Goal: Task Accomplishment & Management: Complete application form

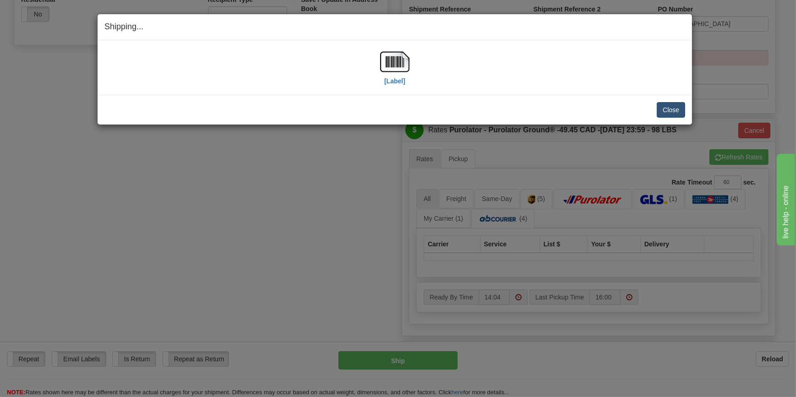
scroll to position [333, 0]
click at [674, 110] on button "Close" at bounding box center [671, 110] width 28 height 16
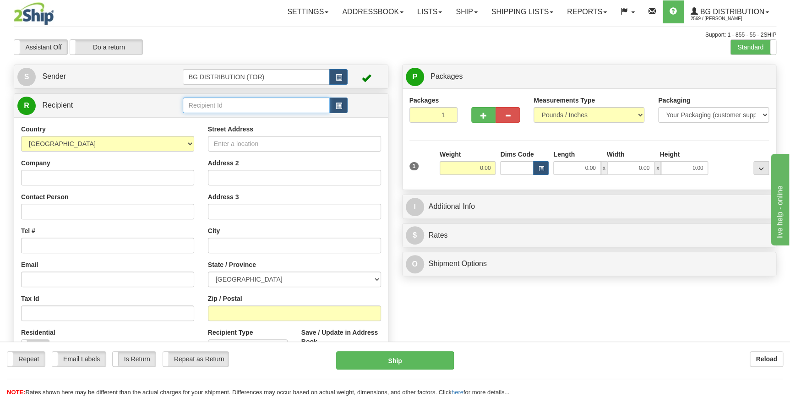
click at [235, 107] on input "text" at bounding box center [257, 106] width 148 height 16
click at [244, 121] on div "60040" at bounding box center [254, 120] width 138 height 10
type input "60040"
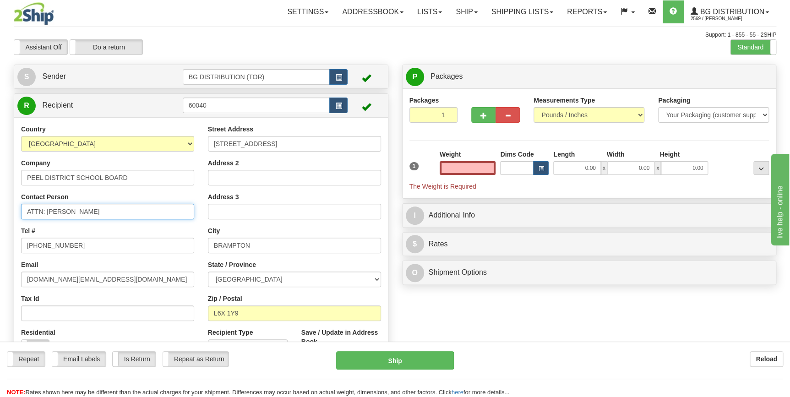
type input "0.00"
drag, startPoint x: 137, startPoint y: 213, endPoint x: 46, endPoint y: 210, distance: 90.3
click at [46, 210] on input "ATTN: JAIME TRAVASSOS SR." at bounding box center [107, 212] width 173 height 16
type input "ATTN: STEEVE DUZ"
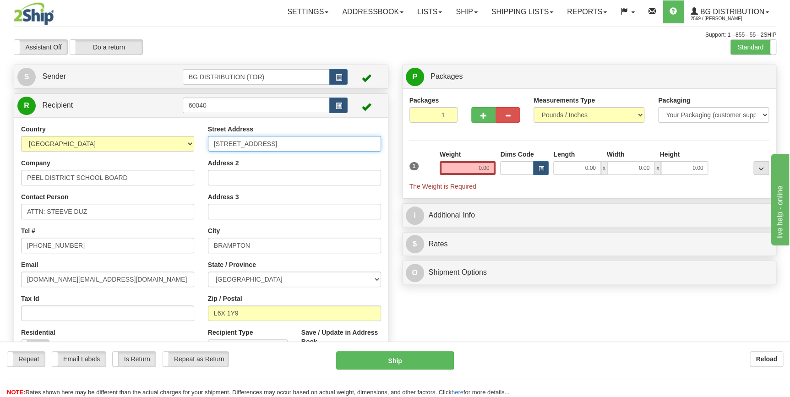
drag, startPoint x: 298, startPoint y: 141, endPoint x: 173, endPoint y: 139, distance: 125.1
click at [173, 139] on div "Country AFGHANISTAN ALAND ISLANDS ALBANIA ALGERIA AMERICAN SAMOA ANDORRA ANGOLA…" at bounding box center [201, 248] width 374 height 247
type input "933 CENTRAL PARKWAY"
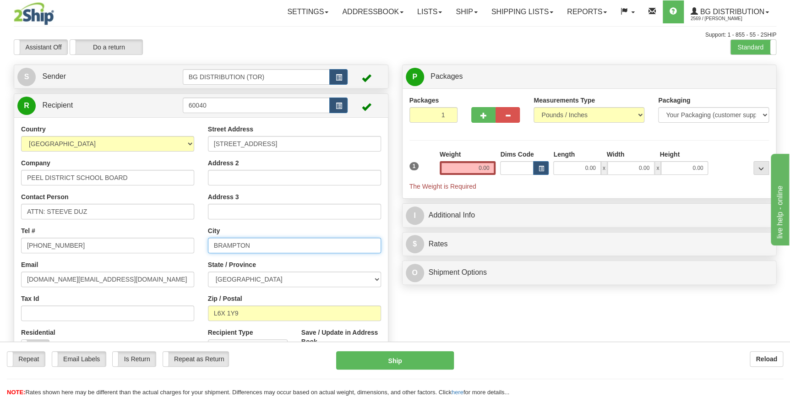
drag, startPoint x: 261, startPoint y: 241, endPoint x: 204, endPoint y: 240, distance: 56.4
click at [204, 240] on div "Street Address 933 CENTRAL PARKWAY Address 2 Address 3 City BRAMPTON State / Pr…" at bounding box center [294, 248] width 187 height 247
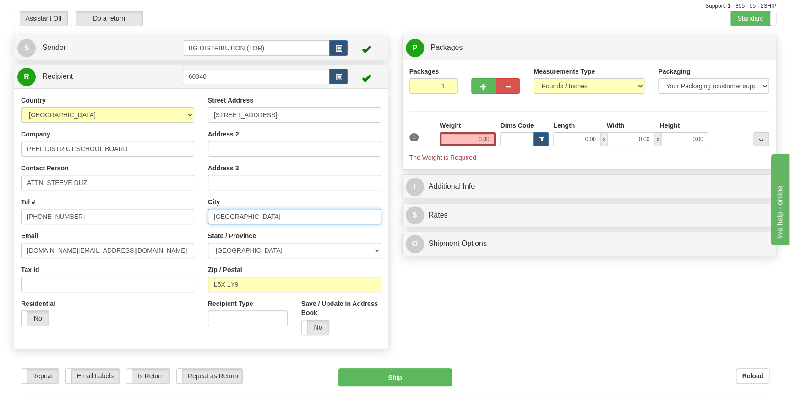
scroll to position [83, 0]
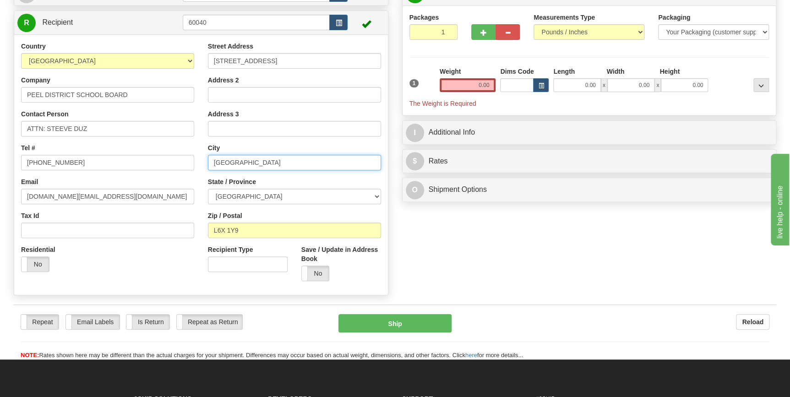
type input "MISSISSAUGA"
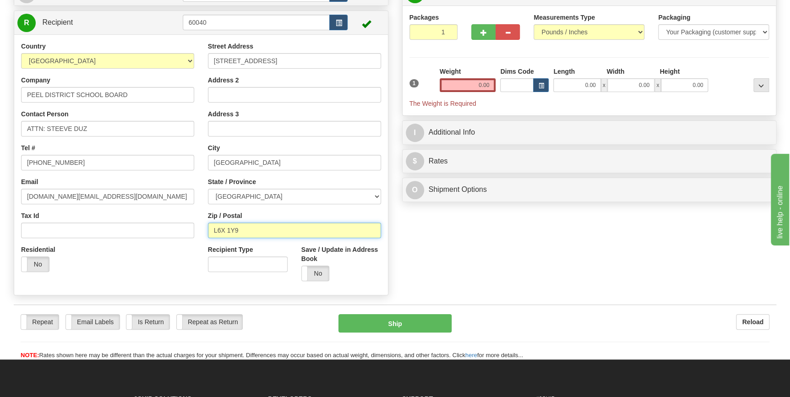
click at [280, 229] on input "L6X 1Y9" at bounding box center [294, 231] width 173 height 16
drag, startPoint x: 280, startPoint y: 229, endPoint x: 160, endPoint y: 221, distance: 119.9
click at [160, 221] on div "Country AFGHANISTAN ALAND ISLANDS ALBANIA ALGERIA AMERICAN SAMOA ANDORRA ANGOLA…" at bounding box center [201, 165] width 374 height 247
type input "L5C2T9"
click at [438, 284] on div "Create a label for the return Create Pickup Without Label S" at bounding box center [395, 141] width 777 height 318
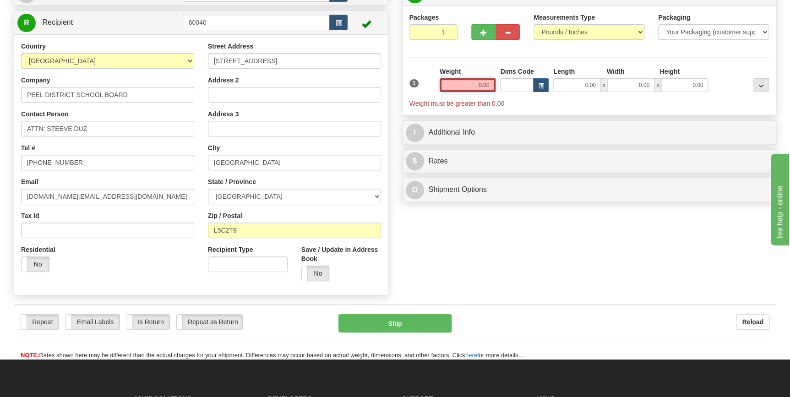
drag, startPoint x: 468, startPoint y: 87, endPoint x: 511, endPoint y: 87, distance: 43.1
click at [511, 87] on div "1 Weight 0.00 Dims Code 0.00" at bounding box center [589, 87] width 365 height 41
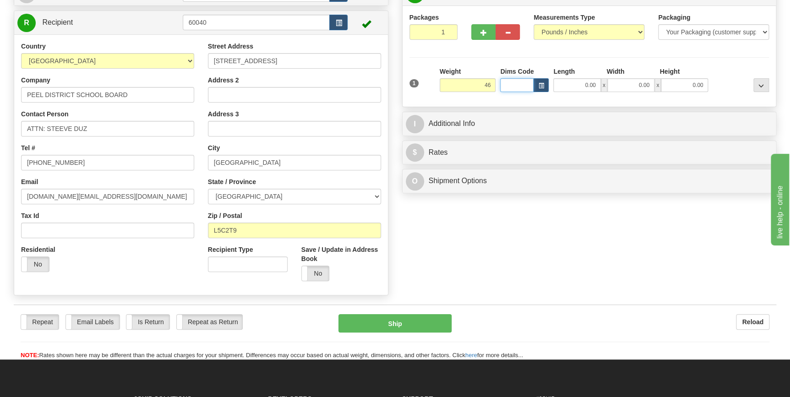
type input "46.00"
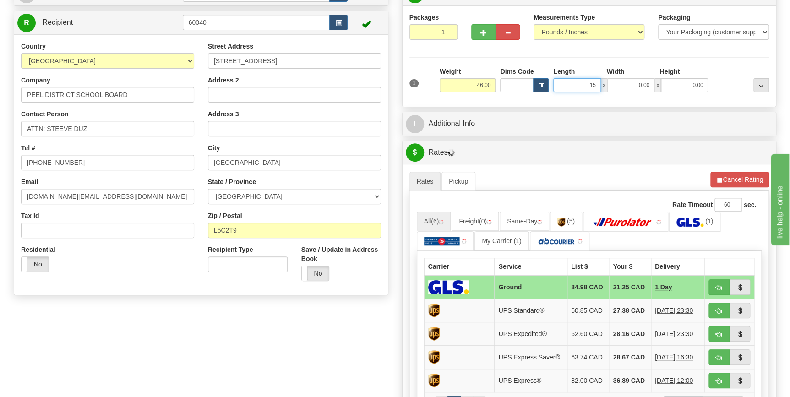
type input "15.00"
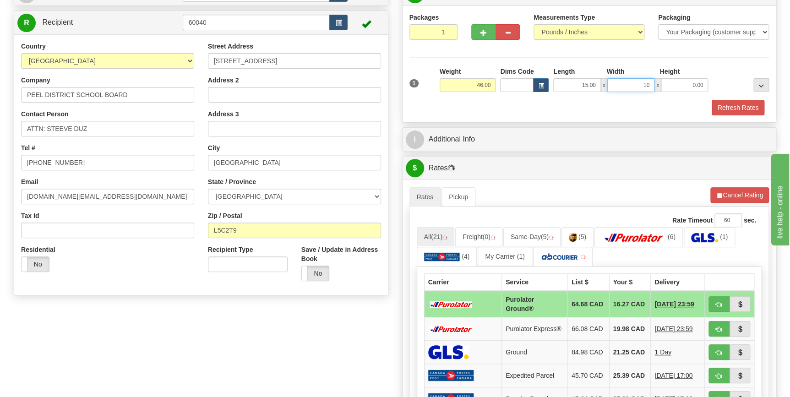
type input "10.00"
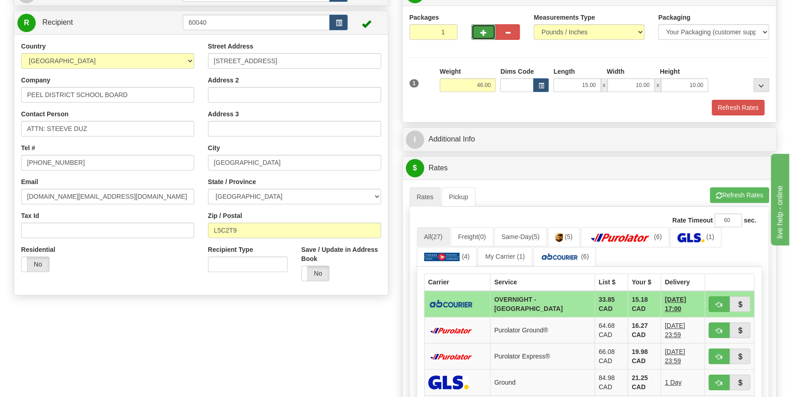
click at [481, 35] on span "button" at bounding box center [484, 33] width 6 height 6
type input "2"
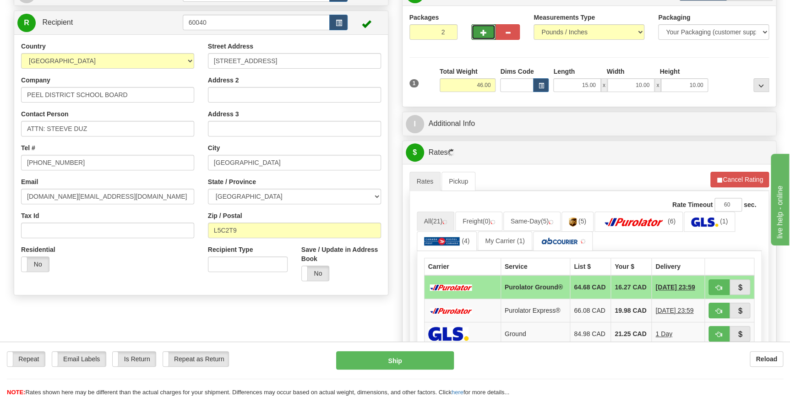
scroll to position [0, 0]
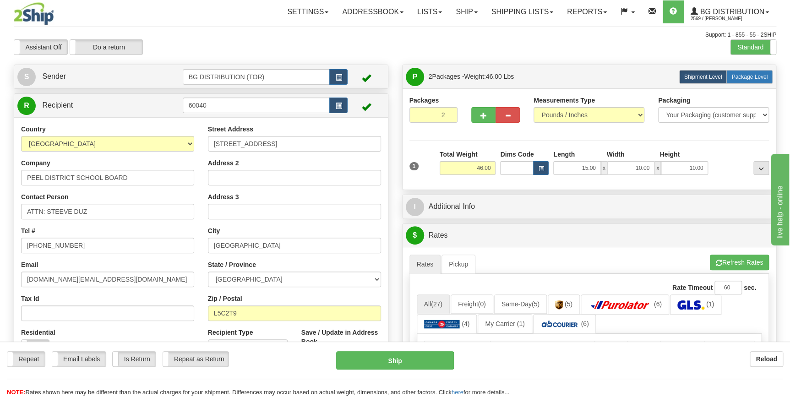
click at [759, 72] on label "Package Level Pack.." at bounding box center [750, 77] width 46 height 14
radio input "true"
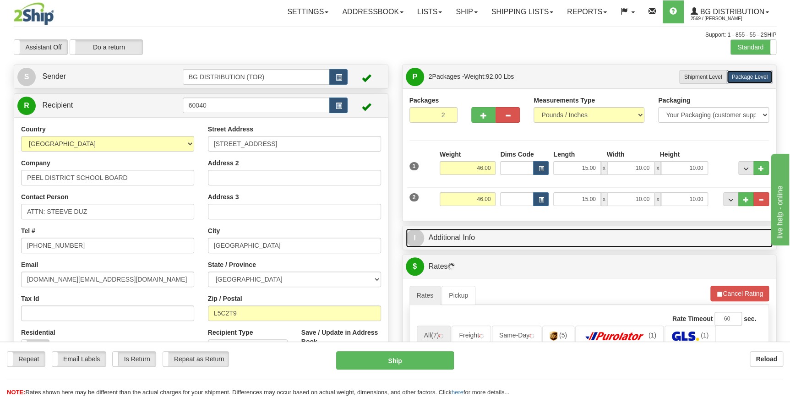
click at [528, 241] on link "I Additional Info" at bounding box center [590, 238] width 368 height 19
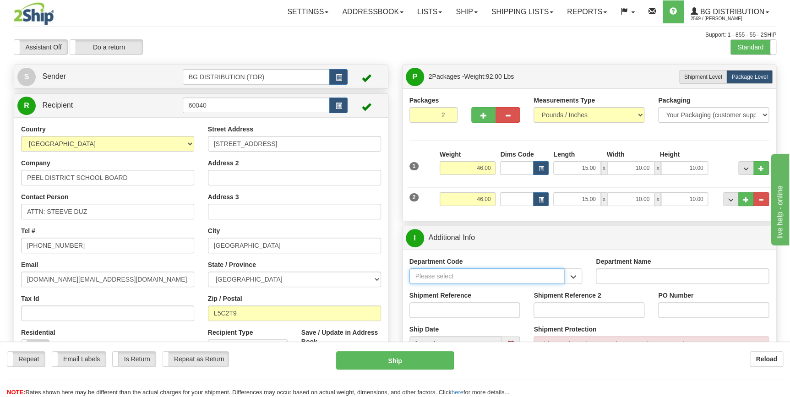
click at [461, 280] on input "Department Code" at bounding box center [487, 277] width 155 height 16
click at [566, 278] on button "button" at bounding box center [573, 277] width 18 height 16
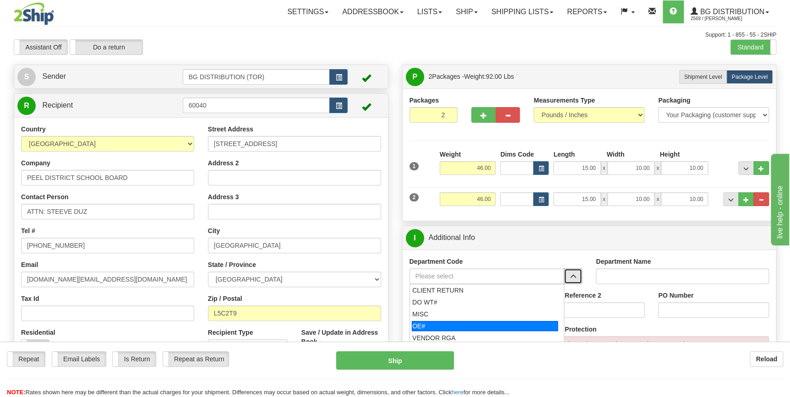
click at [469, 321] on div "OE#" at bounding box center [485, 326] width 146 height 10
type input "OE#"
type input "ORDERS"
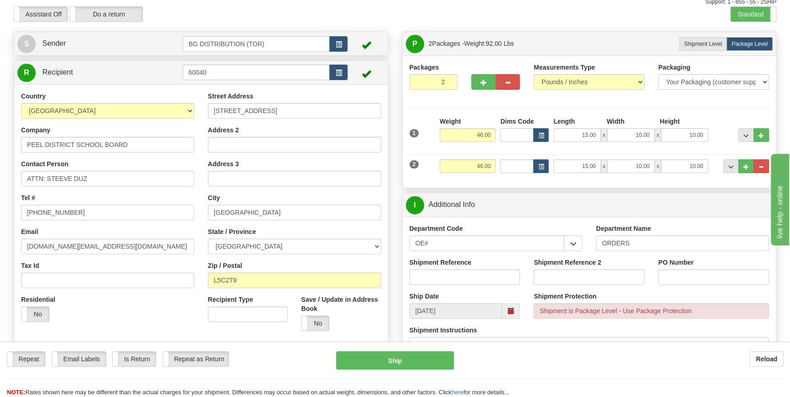
scroll to position [83, 0]
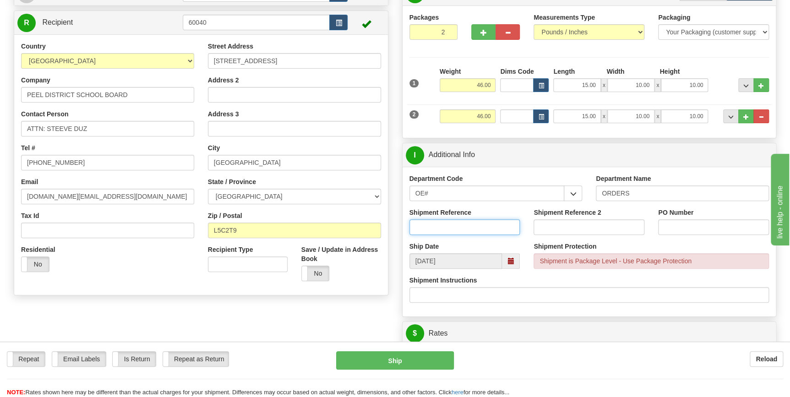
click at [455, 228] on input "Shipment Reference" at bounding box center [465, 227] width 111 height 16
type input "70184155-00"
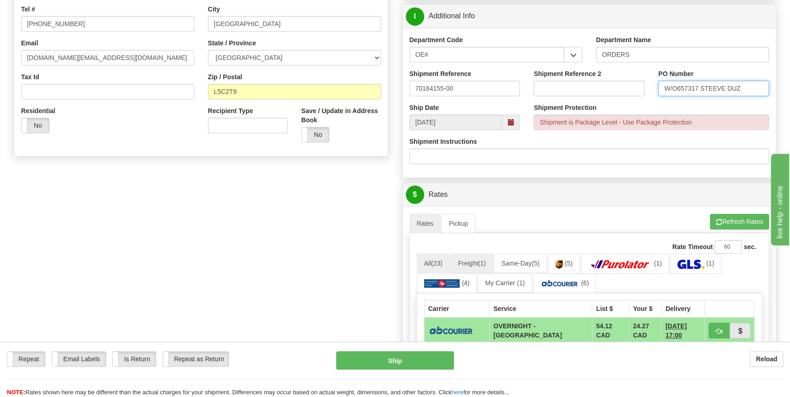
scroll to position [250, 0]
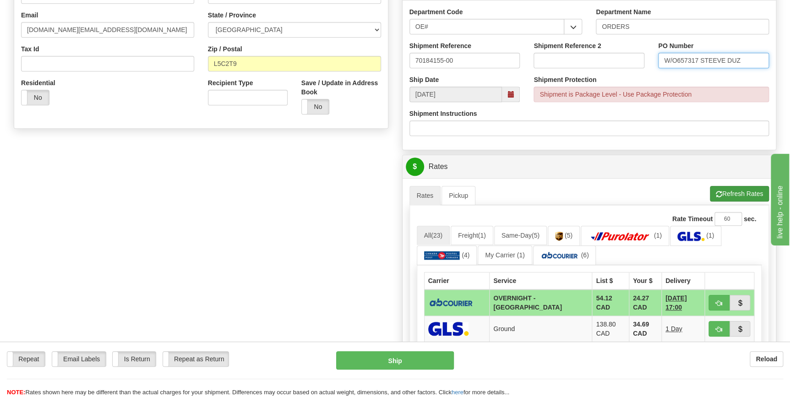
type input "W/O657317 STEEVE DUZ"
click at [741, 197] on button "Refresh Rates" at bounding box center [739, 194] width 59 height 16
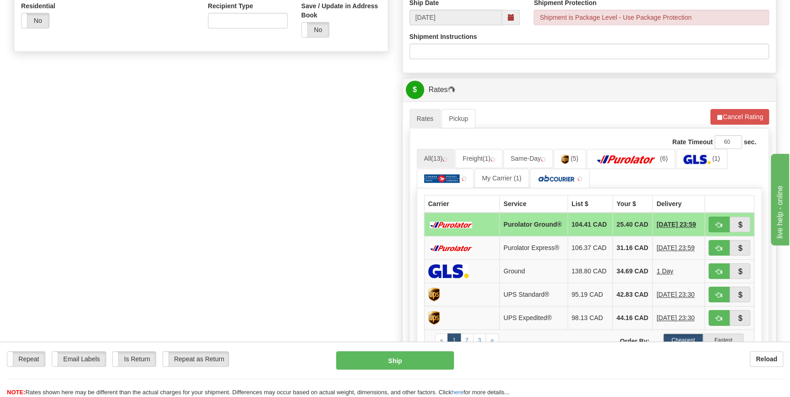
scroll to position [333, 0]
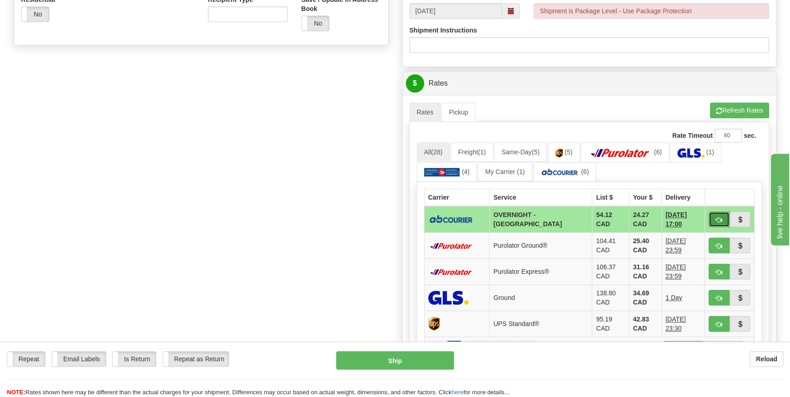
click at [719, 220] on span "button" at bounding box center [719, 220] width 6 height 6
type input "4"
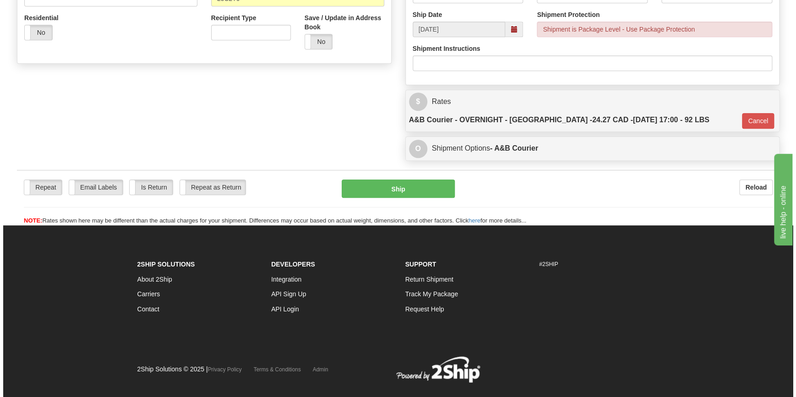
scroll to position [314, 0]
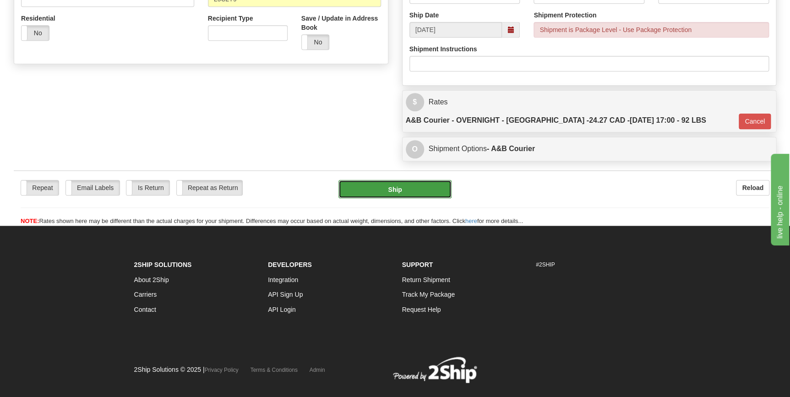
click at [406, 180] on button "Ship" at bounding box center [395, 189] width 113 height 18
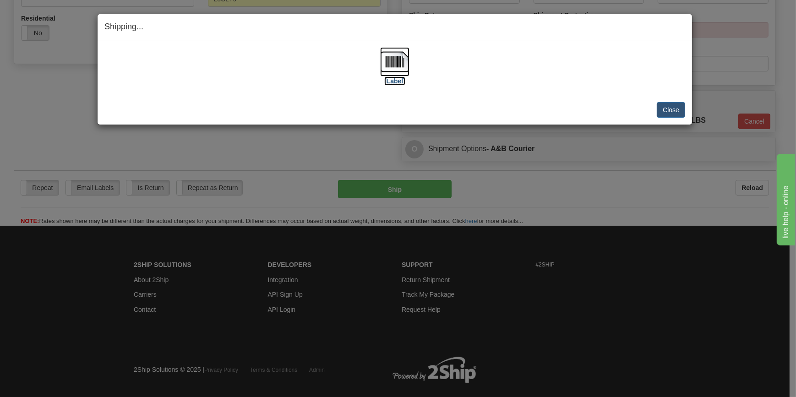
click at [397, 60] on img at bounding box center [394, 61] width 29 height 29
click at [672, 109] on button "Close" at bounding box center [671, 110] width 28 height 16
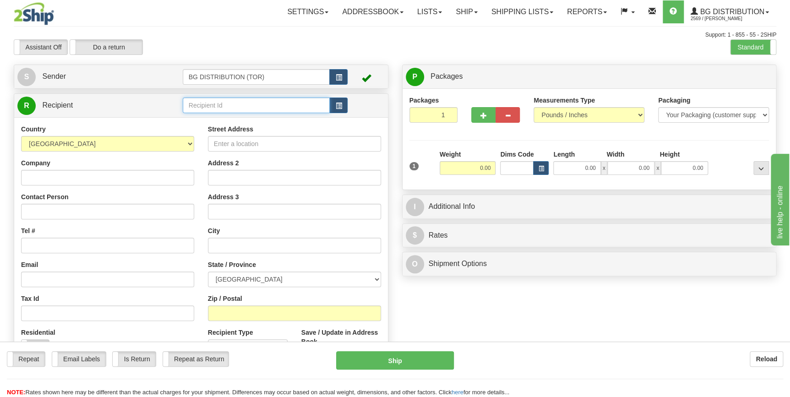
click at [228, 107] on input "text" at bounding box center [257, 106] width 148 height 16
click at [229, 118] on div "60040" at bounding box center [254, 120] width 138 height 10
type input "60040"
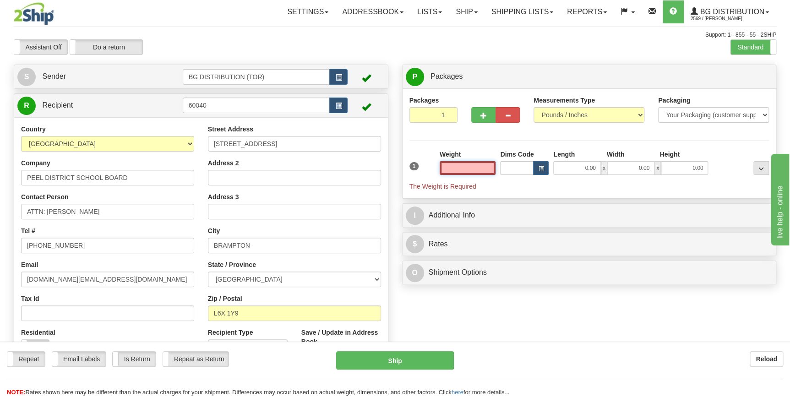
click at [478, 165] on input "text" at bounding box center [468, 168] width 56 height 14
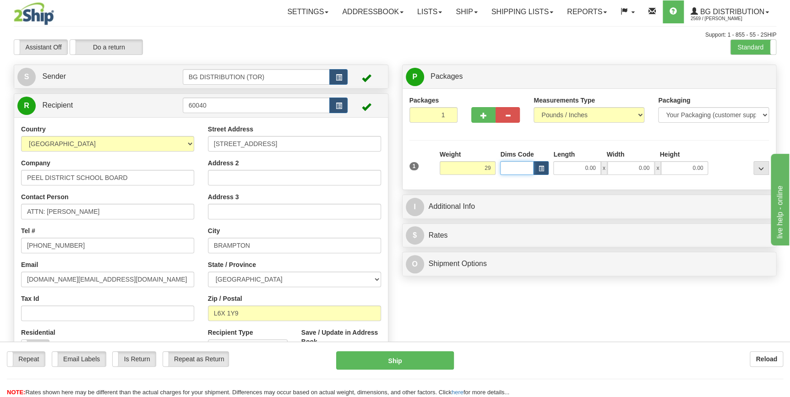
type input "29.00"
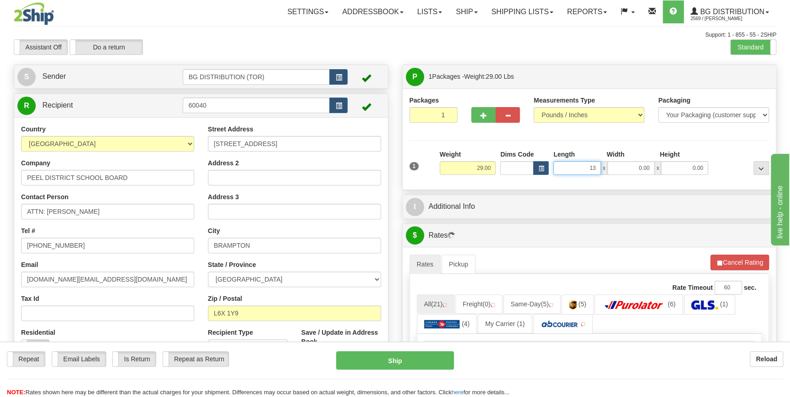
type input "13.00"
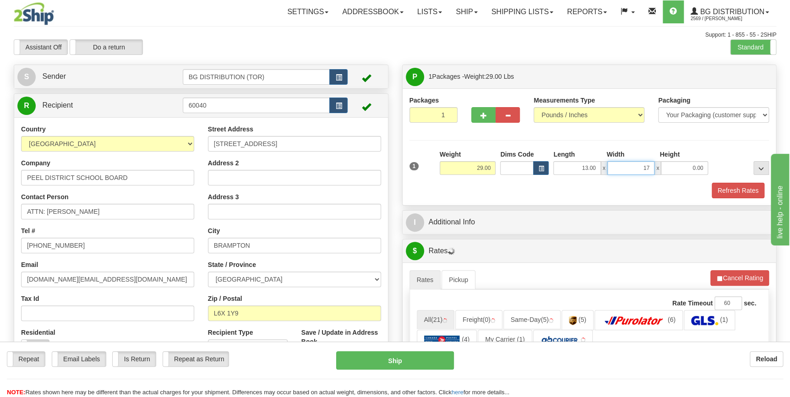
type input "17.00"
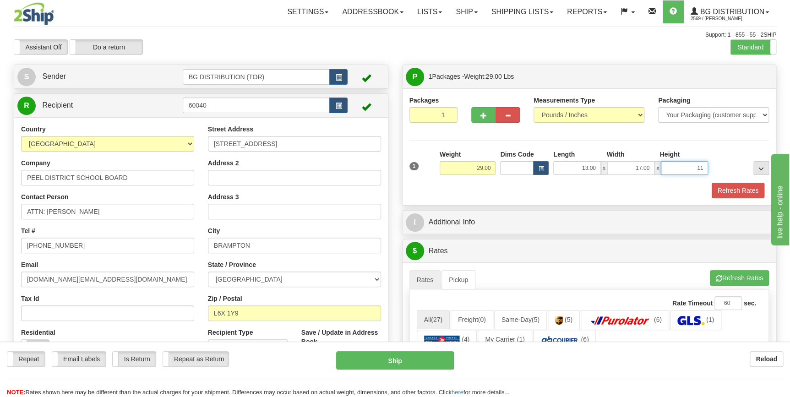
type input "11.00"
drag, startPoint x: 480, startPoint y: 118, endPoint x: 497, endPoint y: 121, distance: 17.6
click at [480, 118] on button "button" at bounding box center [484, 115] width 24 height 16
type input "2"
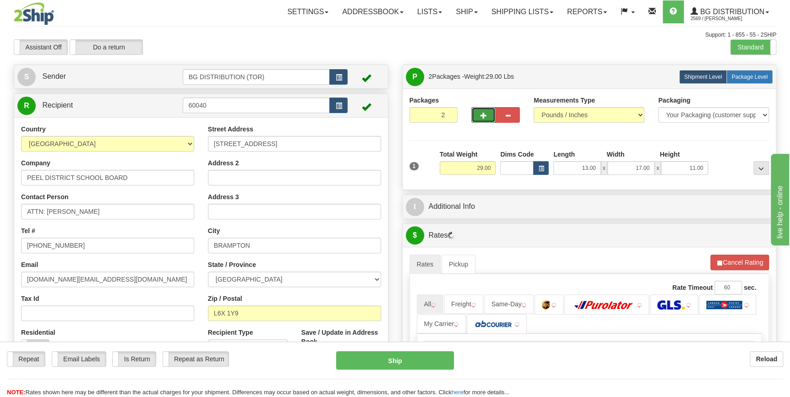
click at [745, 79] on span "Package Level" at bounding box center [750, 77] width 36 height 6
radio input "true"
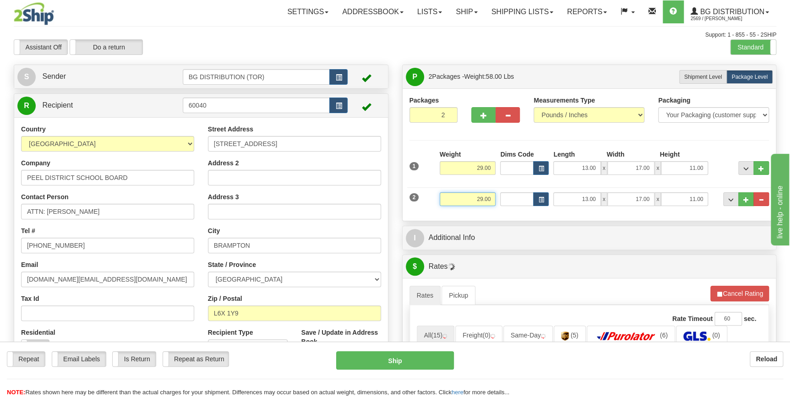
drag, startPoint x: 466, startPoint y: 200, endPoint x: 513, endPoint y: 198, distance: 46.3
click at [513, 198] on div "2 Weight 29.00 Dims Code Length Width Height" at bounding box center [589, 198] width 365 height 31
type input "38.00"
type input "15.00"
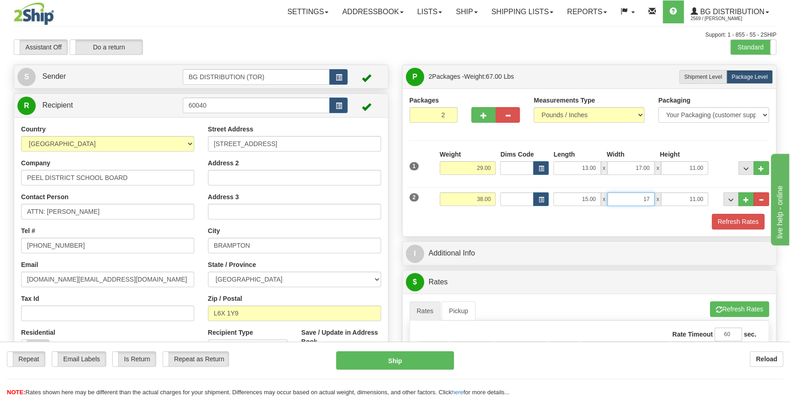
type input "17.00"
click button "Delete" at bounding box center [0, 0] width 0 height 0
type input "11.00"
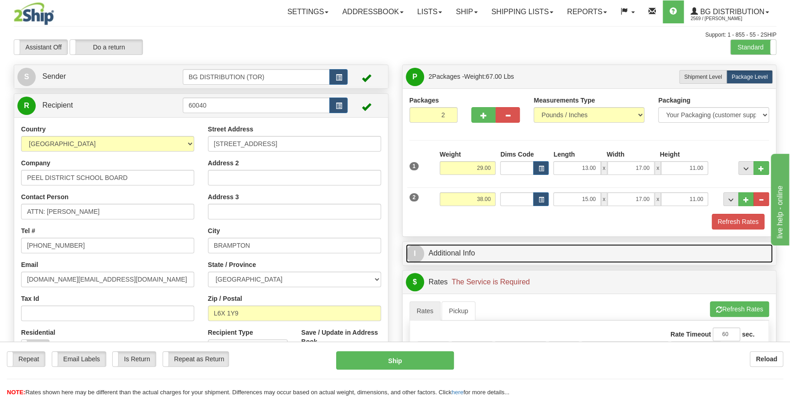
click at [500, 247] on link "I Additional Info" at bounding box center [590, 253] width 368 height 19
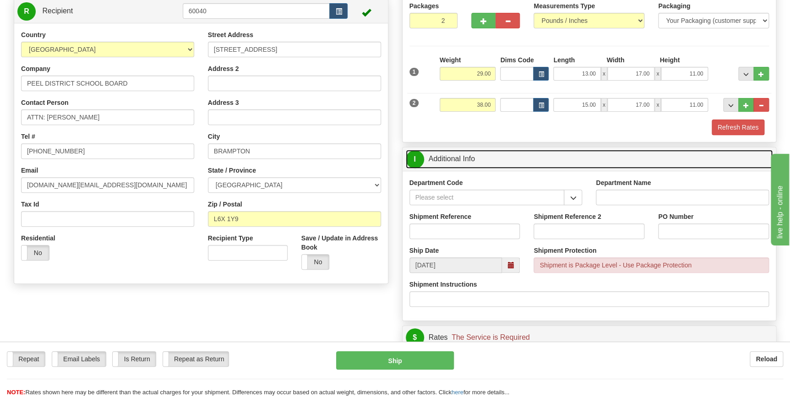
scroll to position [125, 0]
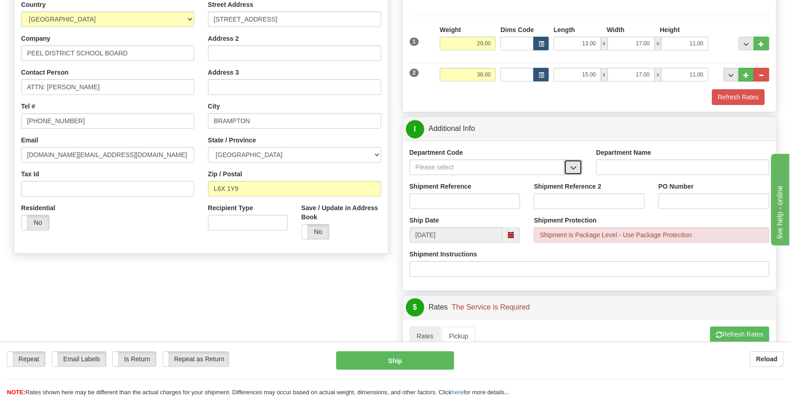
click at [572, 165] on span "button" at bounding box center [573, 168] width 6 height 6
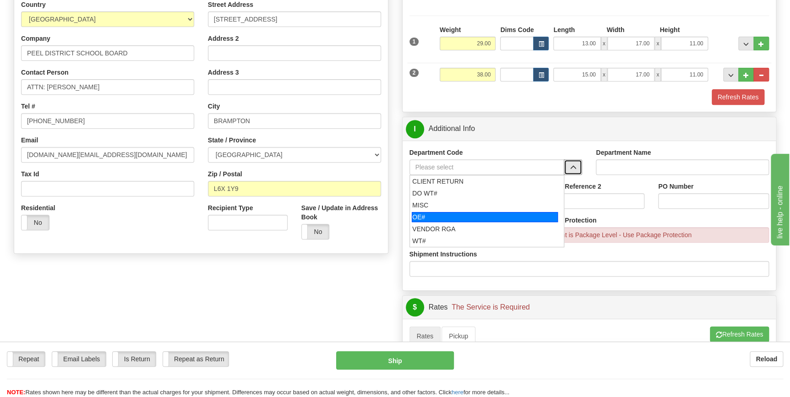
click at [466, 216] on div "OE#" at bounding box center [485, 217] width 146 height 10
type input "OE#"
type input "ORDERS"
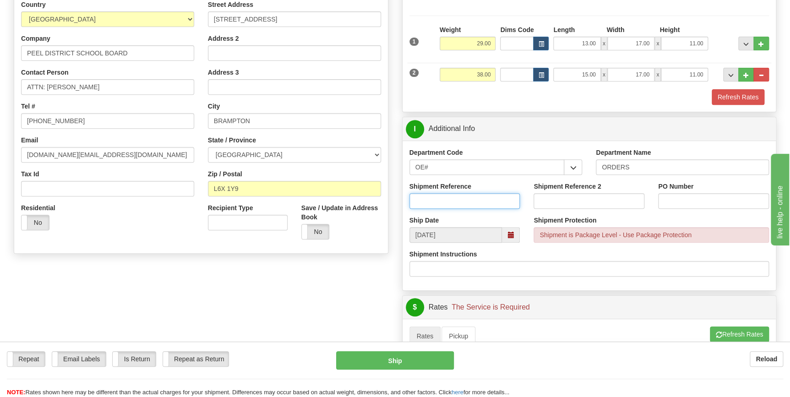
click at [480, 198] on input "Shipment Reference" at bounding box center [465, 201] width 111 height 16
type input "70184142-00"
click at [691, 197] on input "PO Number" at bounding box center [713, 201] width 111 height 16
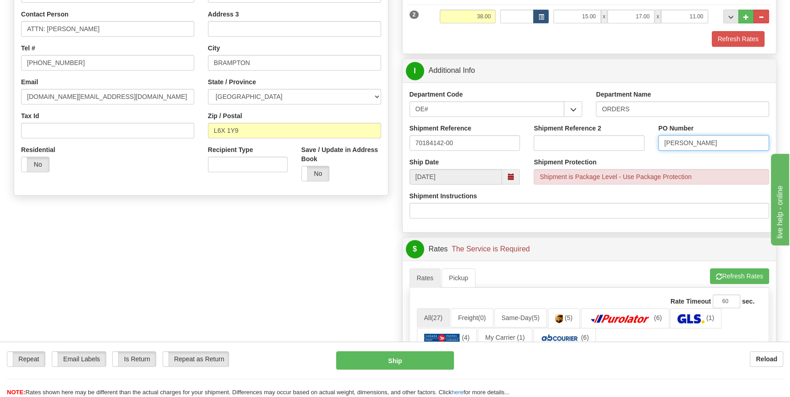
scroll to position [250, 0]
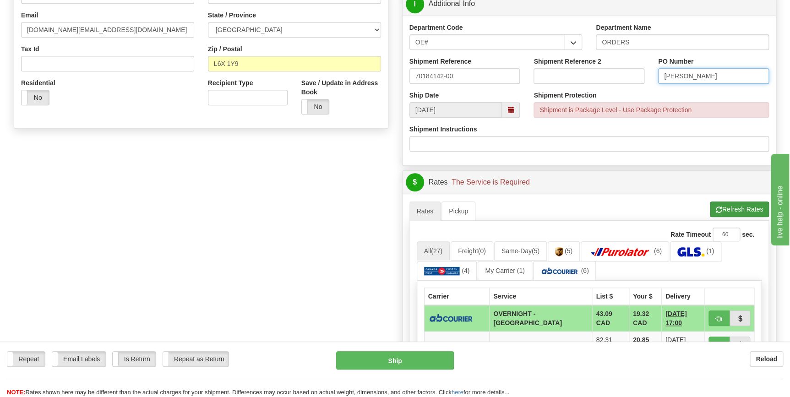
type input "JAIME STOCK"
click at [742, 210] on button "Refresh Rates" at bounding box center [739, 210] width 59 height 16
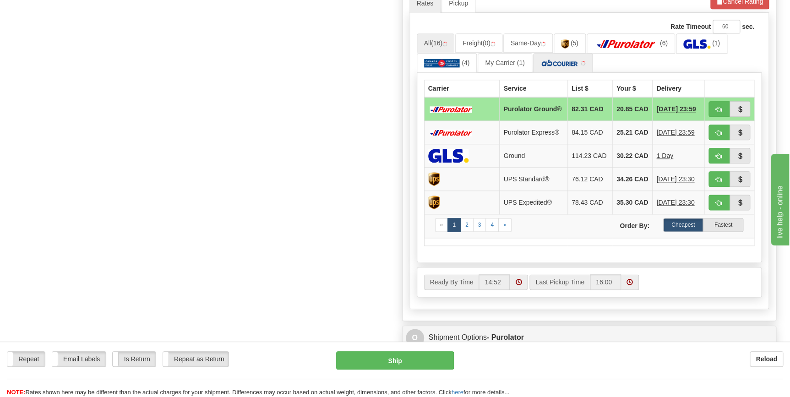
scroll to position [458, 0]
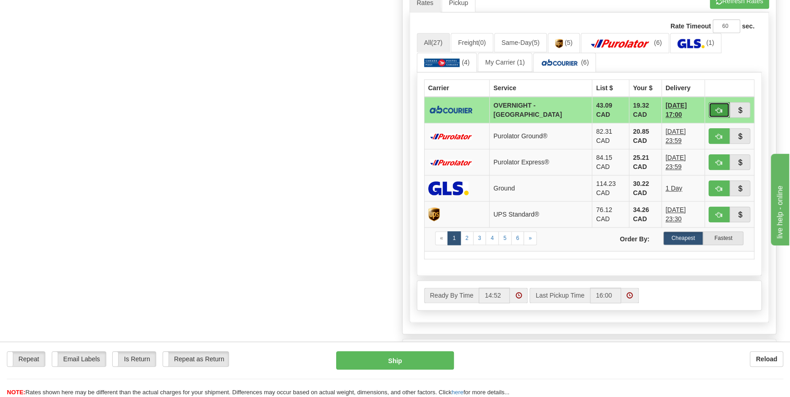
click at [721, 110] on span "button" at bounding box center [719, 111] width 6 height 6
type input "4"
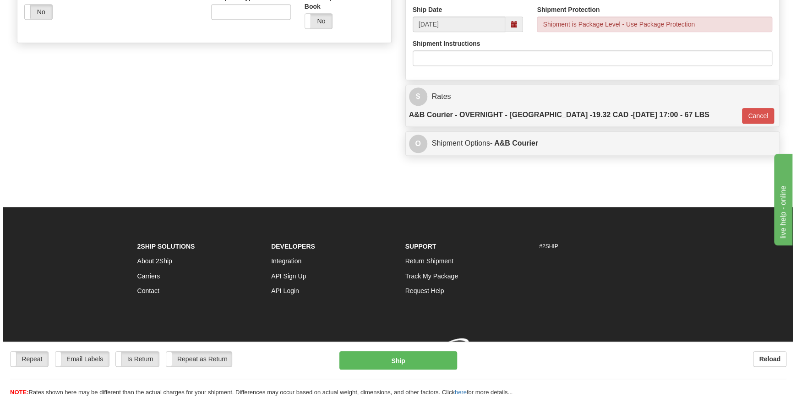
scroll to position [330, 0]
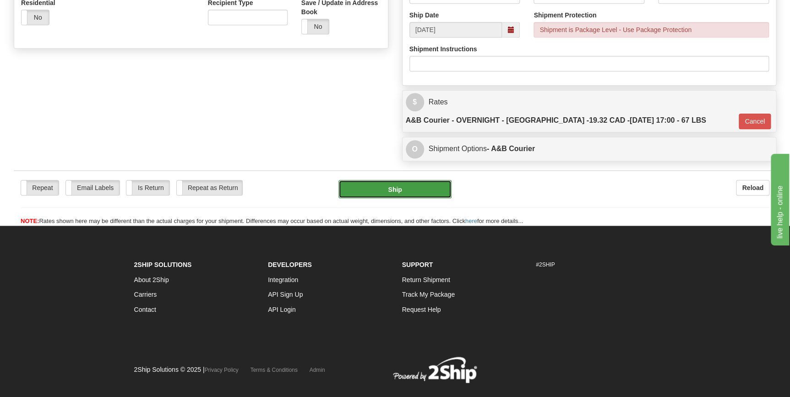
click at [421, 180] on button "Ship" at bounding box center [395, 189] width 113 height 18
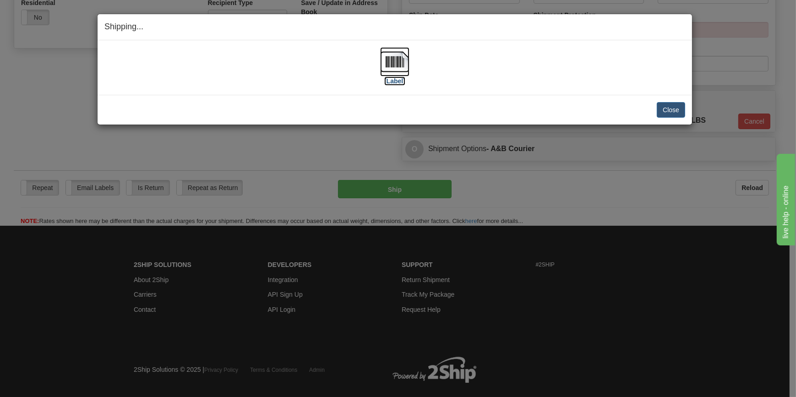
click at [401, 61] on img at bounding box center [394, 61] width 29 height 29
click at [678, 107] on button "Close" at bounding box center [671, 110] width 28 height 16
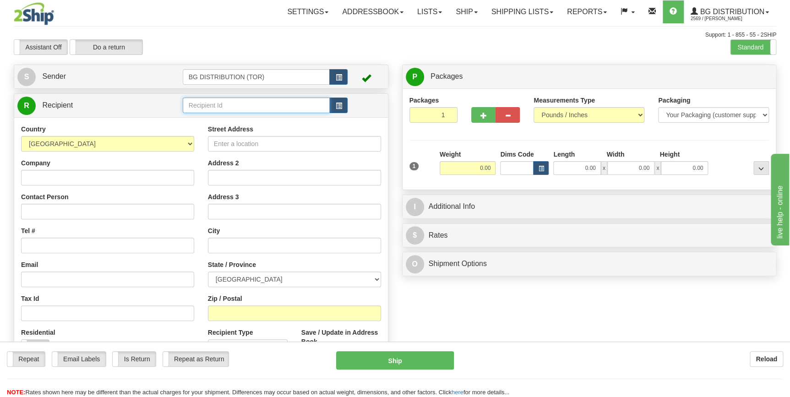
click at [212, 107] on input "text" at bounding box center [257, 106] width 148 height 16
click at [213, 115] on div "60040" at bounding box center [254, 120] width 138 height 10
type input "60040"
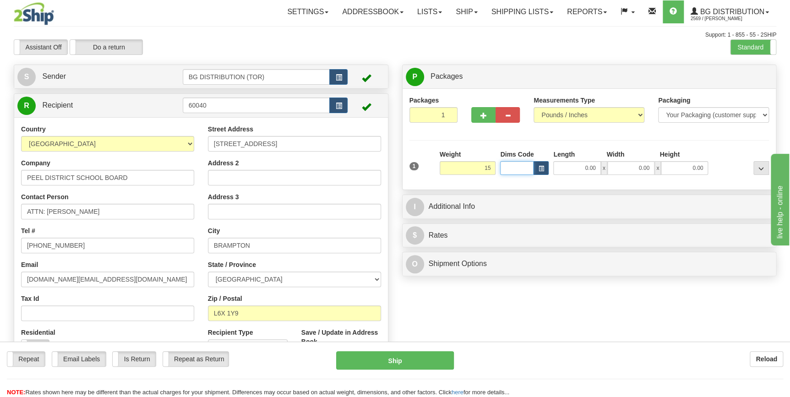
type input "15.00"
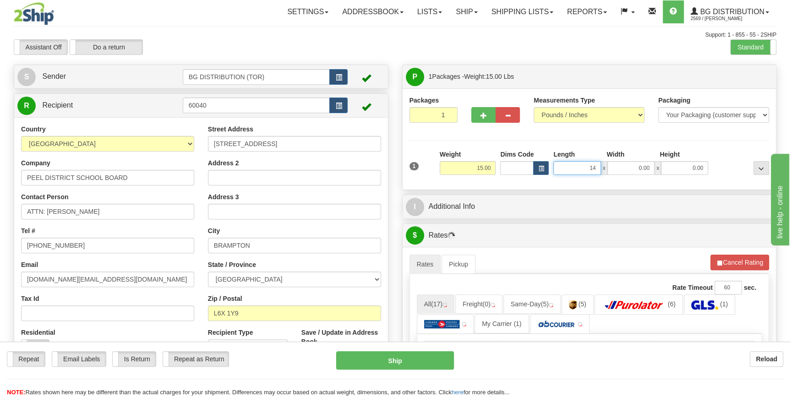
type input "14.00"
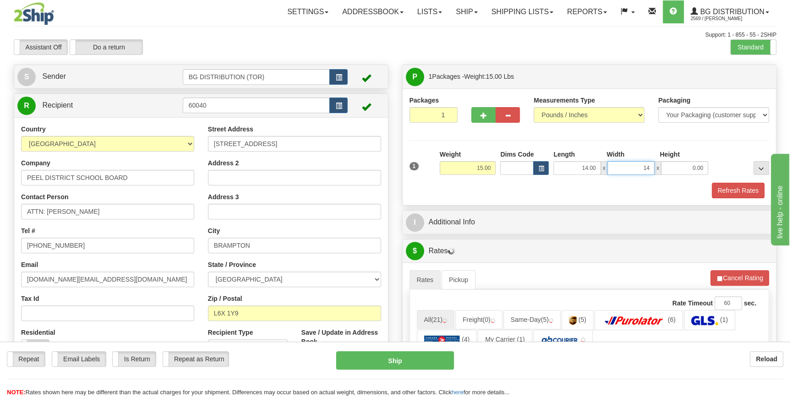
type input "14.00"
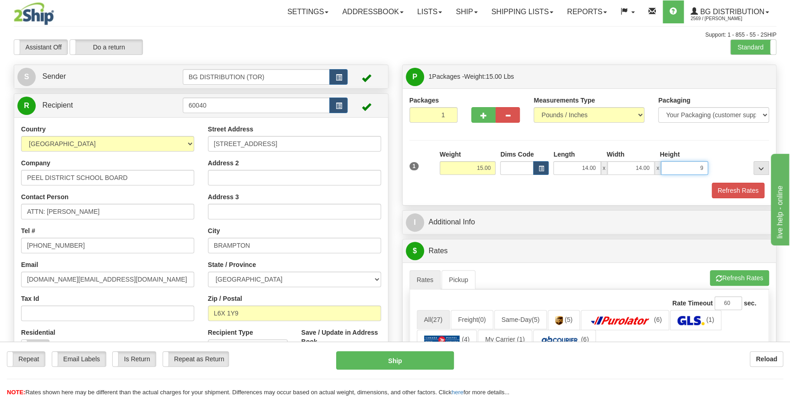
type input "9.00"
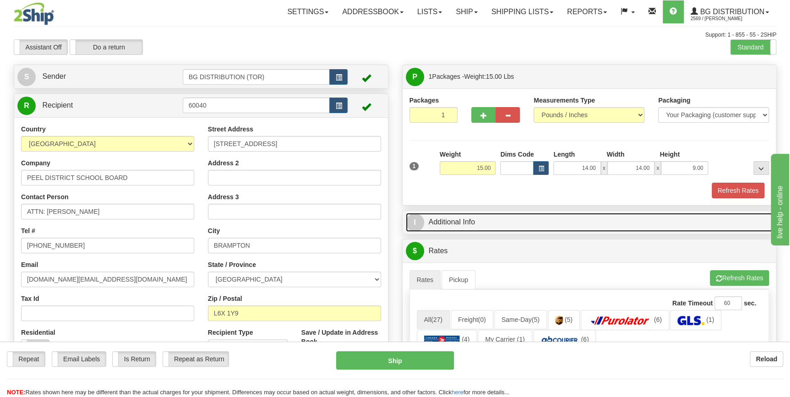
click at [448, 227] on link "I Additional Info" at bounding box center [590, 222] width 368 height 19
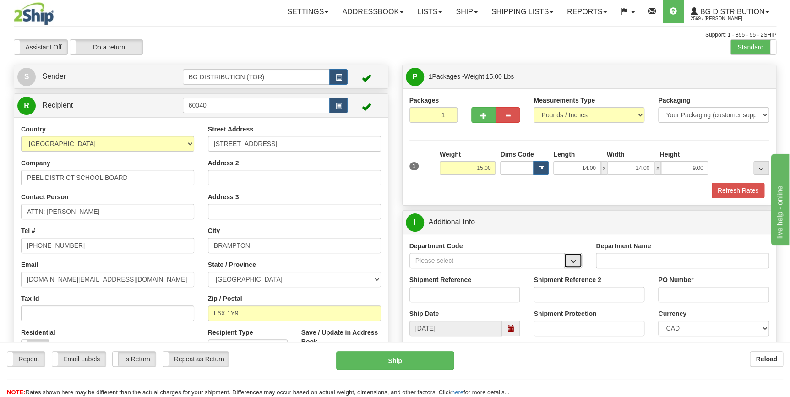
click at [573, 261] on span "button" at bounding box center [573, 261] width 6 height 6
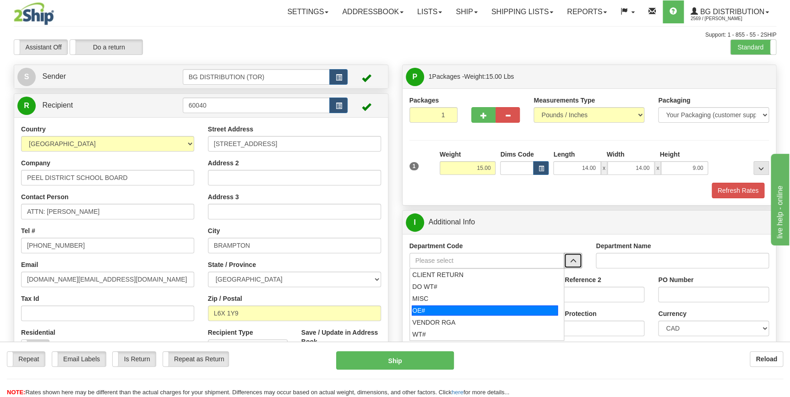
click at [484, 311] on div "OE#" at bounding box center [485, 311] width 146 height 10
type input "OE#"
type input "ORDERS"
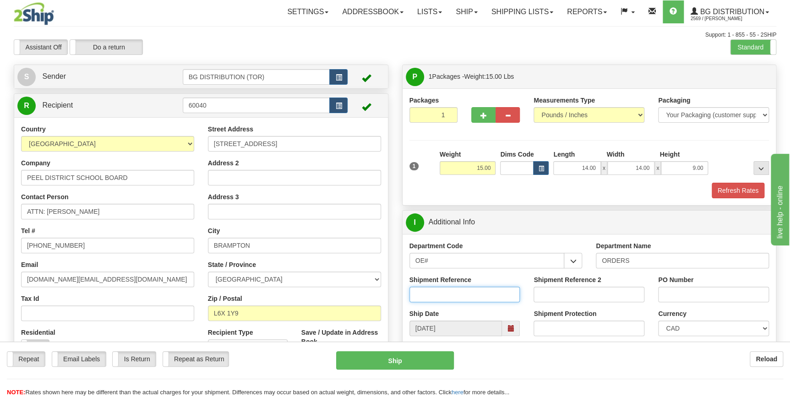
click at [458, 294] on input "Shipment Reference" at bounding box center [465, 295] width 111 height 16
type input "70184159-00"
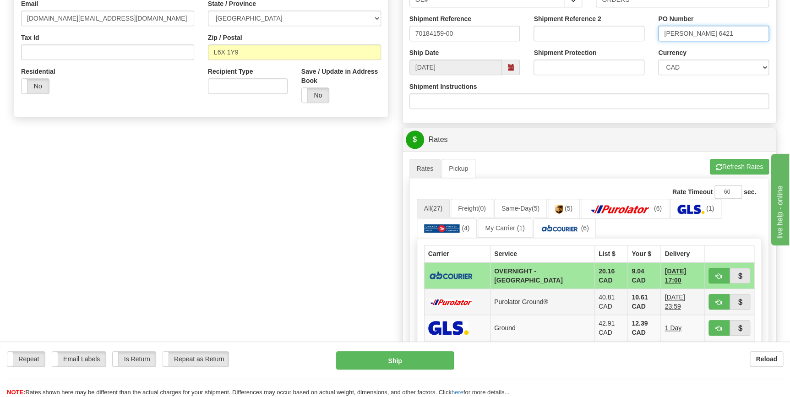
scroll to position [291, 0]
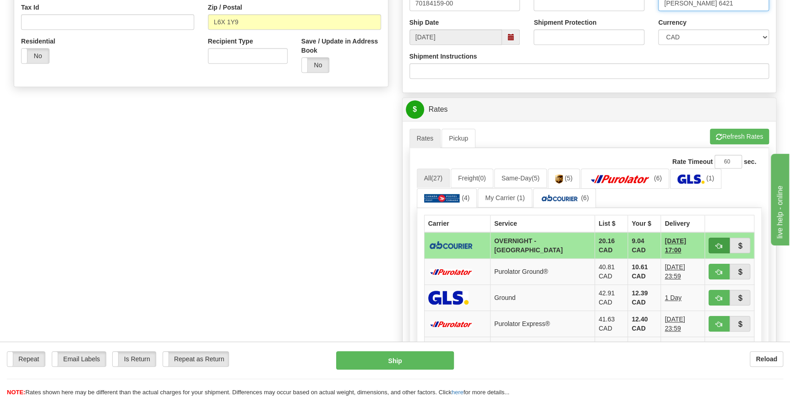
type input "JAIME STOCK 6421"
click at [719, 246] on span "button" at bounding box center [719, 246] width 6 height 6
type input "4"
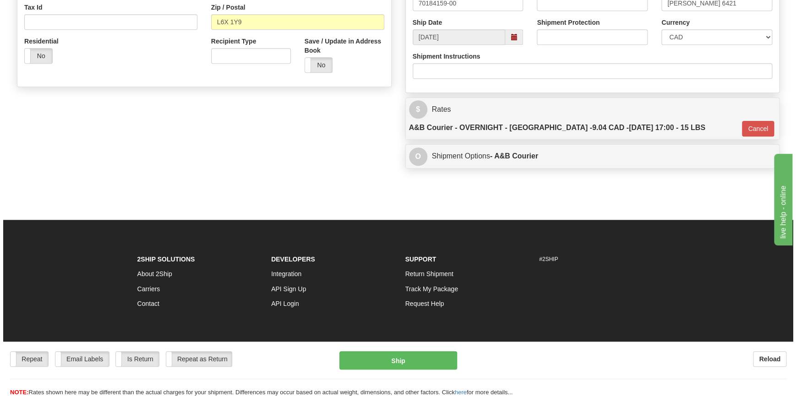
scroll to position [290, 0]
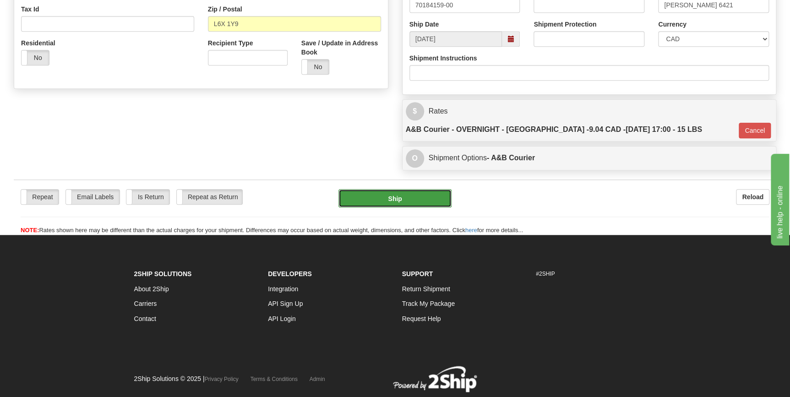
click at [406, 189] on button "Ship" at bounding box center [395, 198] width 113 height 18
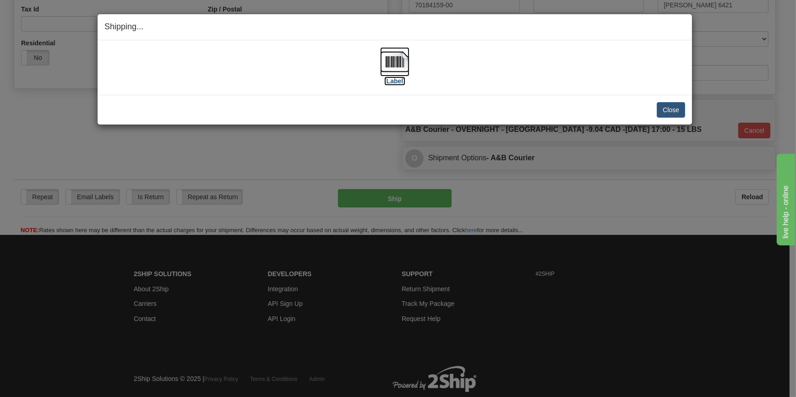
click at [395, 55] on img at bounding box center [394, 61] width 29 height 29
click at [671, 110] on button "Close" at bounding box center [671, 110] width 28 height 16
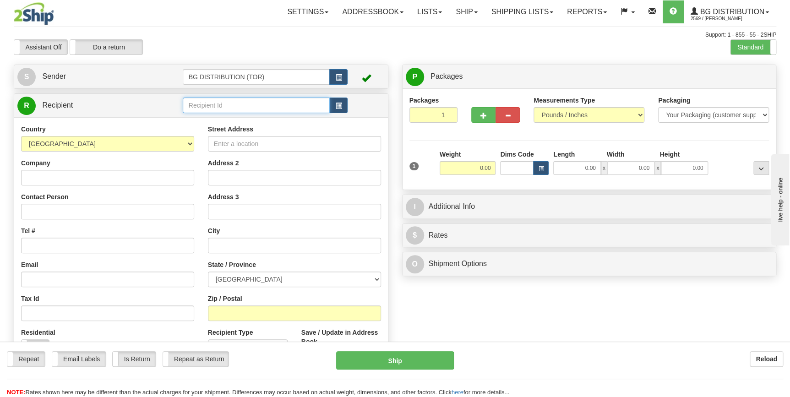
click at [243, 105] on input "text" at bounding box center [257, 106] width 148 height 16
click at [241, 115] on div "60040" at bounding box center [254, 120] width 138 height 10
type input "60040"
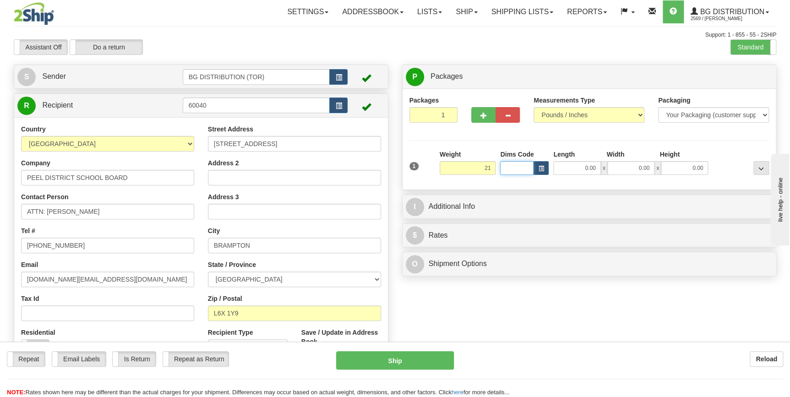
type input "21.00"
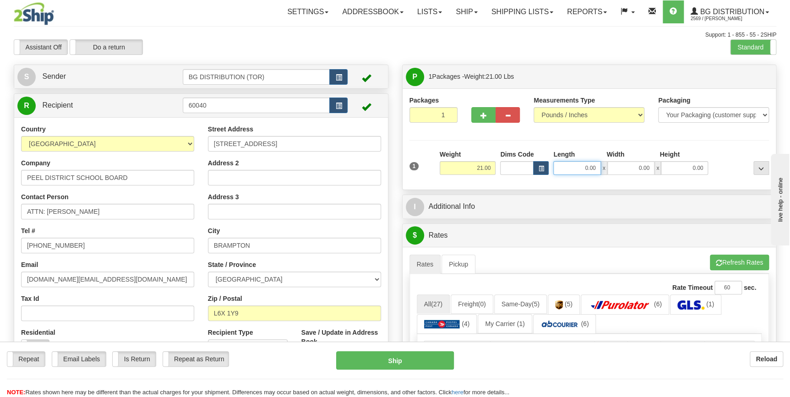
click at [591, 169] on input "0.00" at bounding box center [577, 168] width 47 height 14
type input "10.00"
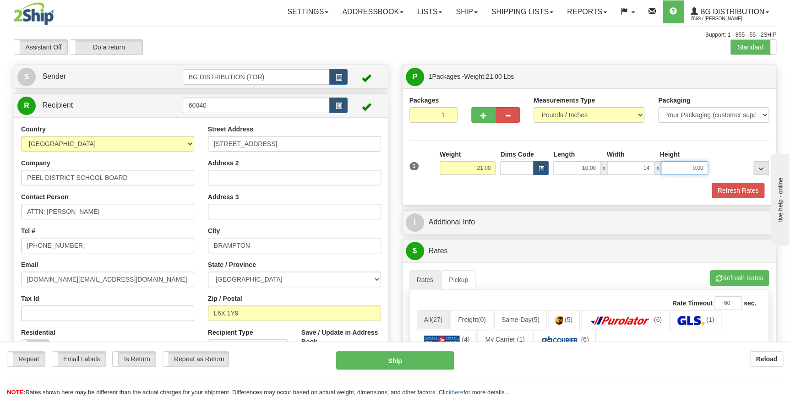
type input "14.00"
type input "9.00"
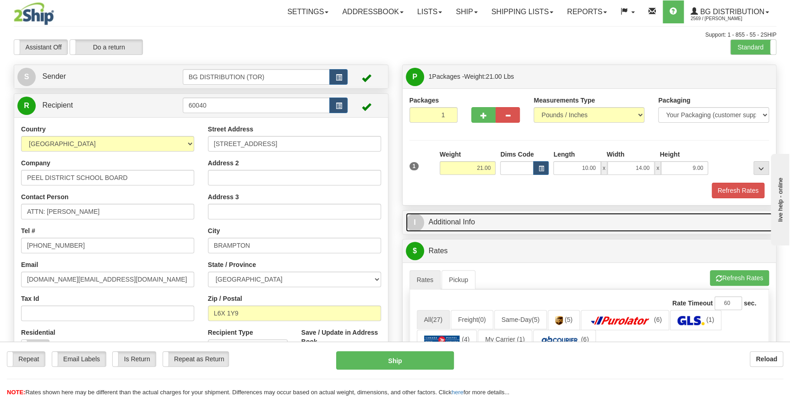
click at [553, 224] on link "I Additional Info" at bounding box center [590, 222] width 368 height 19
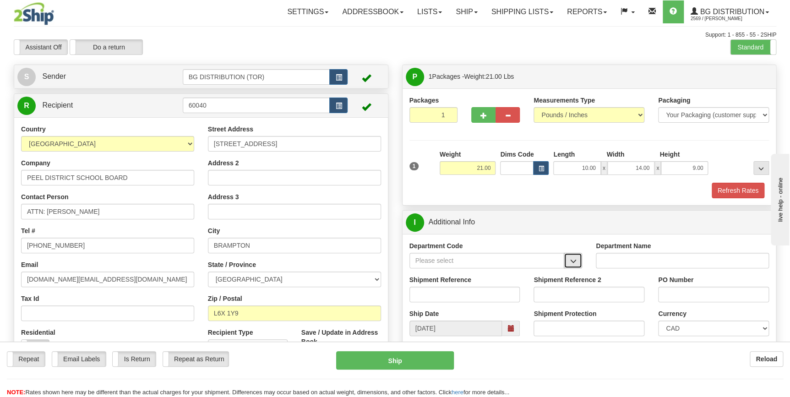
click at [581, 263] on button "button" at bounding box center [573, 261] width 18 height 16
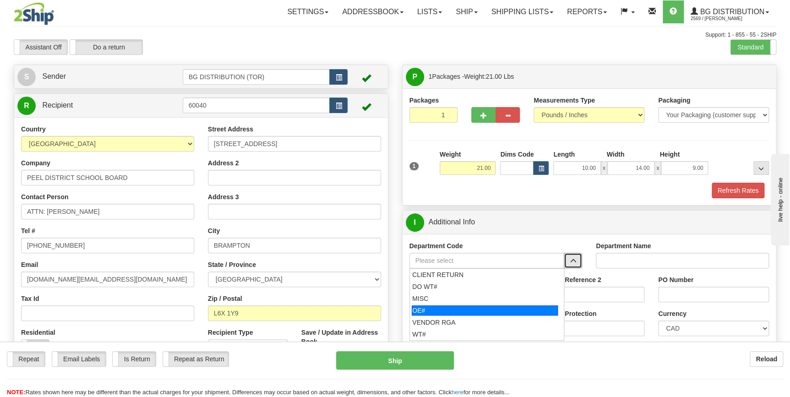
click at [464, 307] on div "OE#" at bounding box center [485, 311] width 146 height 10
type input "OE#"
type input "ORDERS"
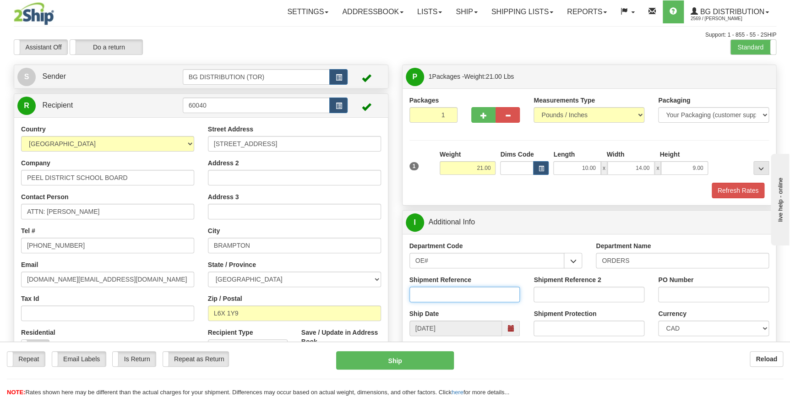
click at [457, 297] on input "Shipment Reference" at bounding box center [465, 295] width 111 height 16
type input "70184160-00"
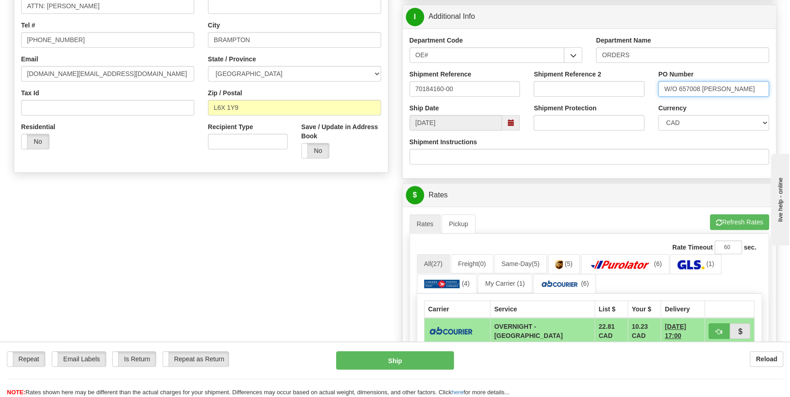
scroll to position [208, 0]
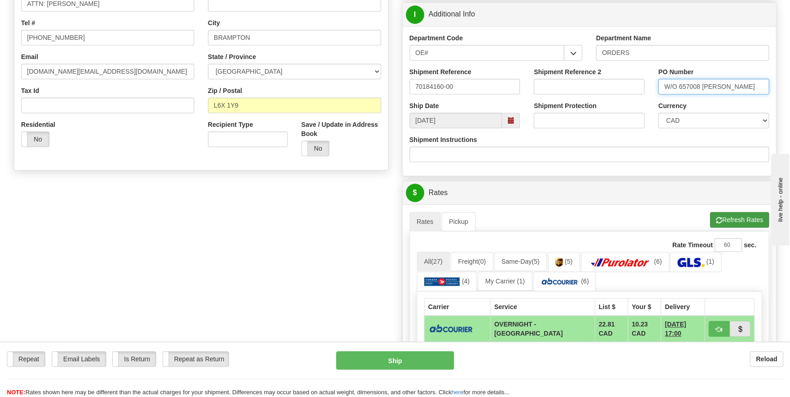
type input "W/O 657008 DANIEL"
click at [754, 214] on button "Refresh Rates" at bounding box center [739, 220] width 59 height 16
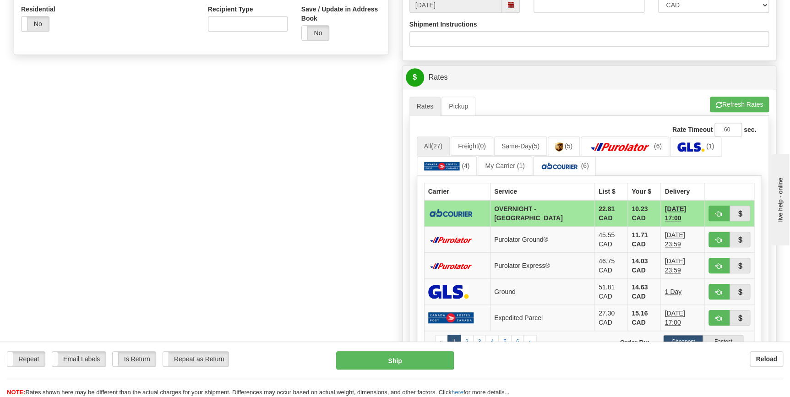
scroll to position [333, 0]
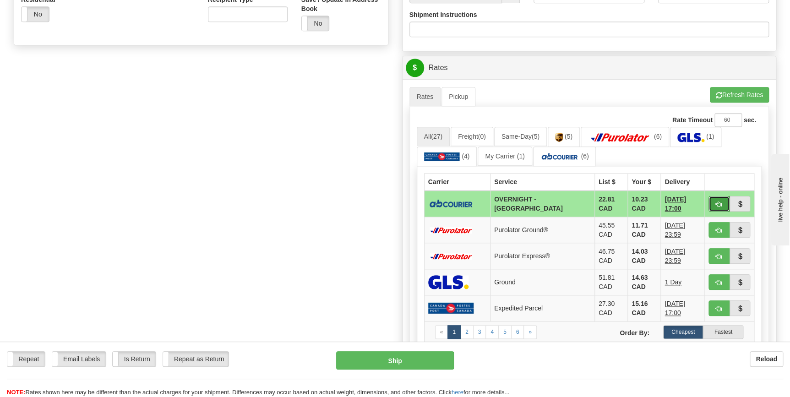
click at [719, 203] on span "button" at bounding box center [719, 205] width 6 height 6
type input "4"
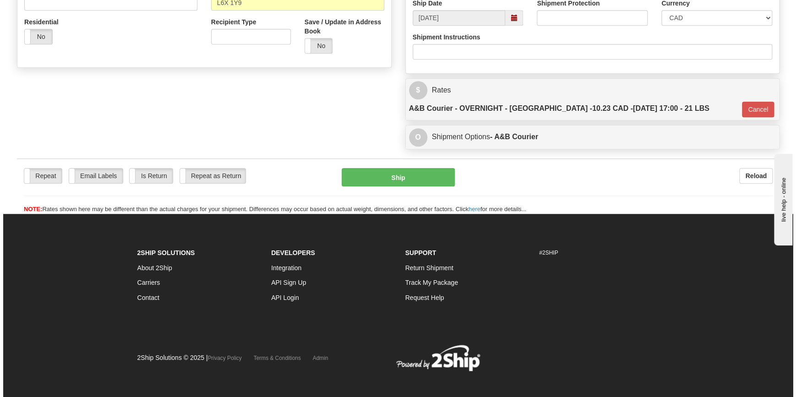
scroll to position [298, 0]
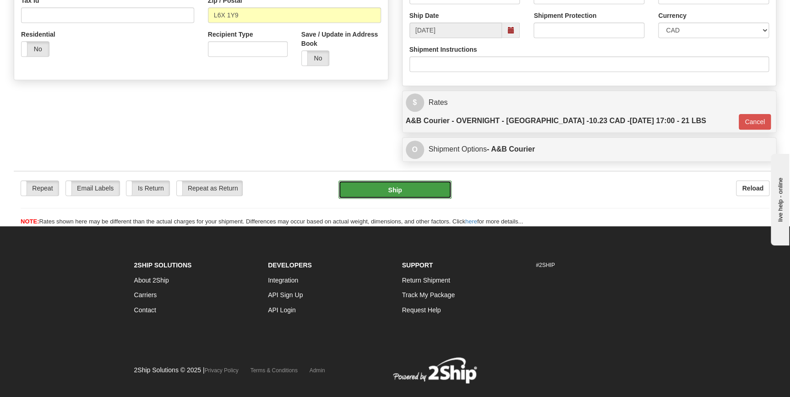
click at [422, 181] on button "Ship" at bounding box center [395, 190] width 113 height 18
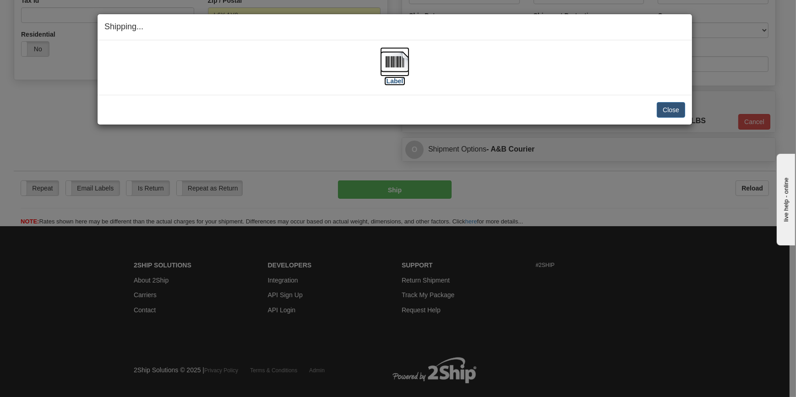
click at [392, 65] on img at bounding box center [394, 61] width 29 height 29
click at [685, 107] on button "Close" at bounding box center [671, 110] width 28 height 16
click at [677, 110] on button "Close" at bounding box center [671, 110] width 28 height 16
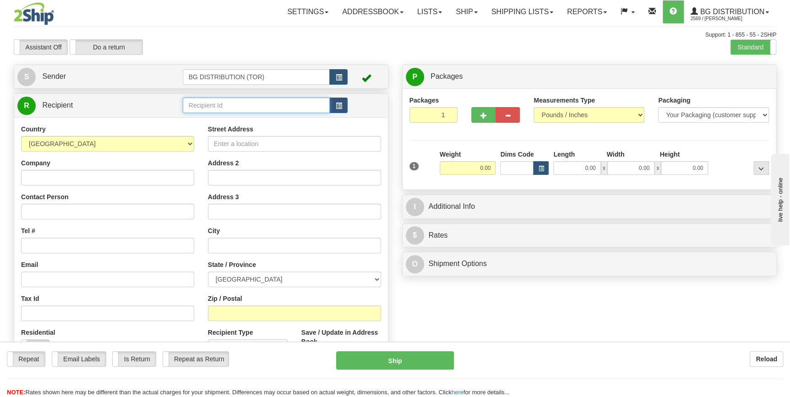
click at [221, 105] on input "text" at bounding box center [257, 106] width 148 height 16
click at [228, 121] on div "60151" at bounding box center [254, 120] width 138 height 10
type input "60151"
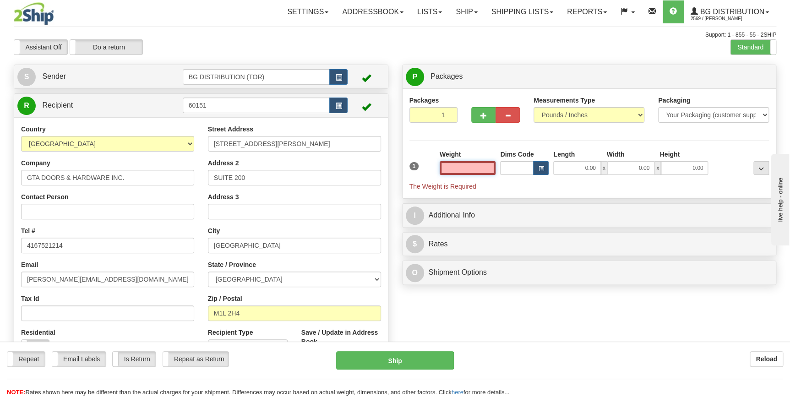
click at [473, 167] on input "text" at bounding box center [468, 168] width 56 height 14
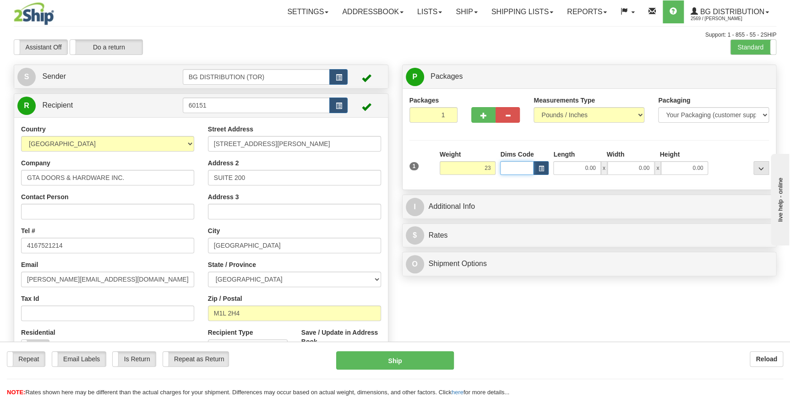
type input "23.00"
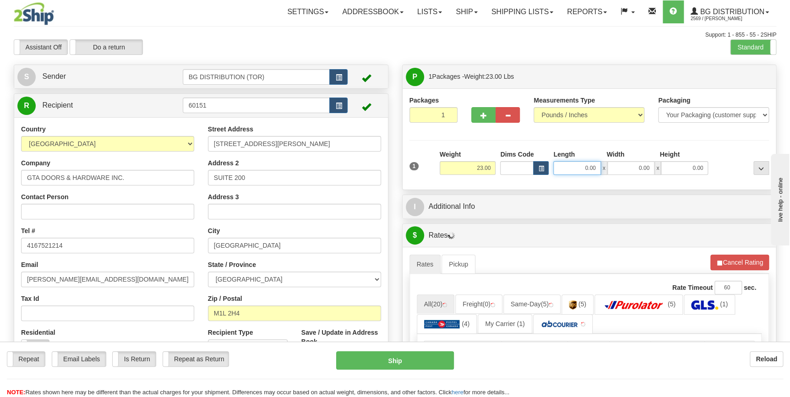
click at [582, 169] on input "0.00" at bounding box center [577, 168] width 47 height 14
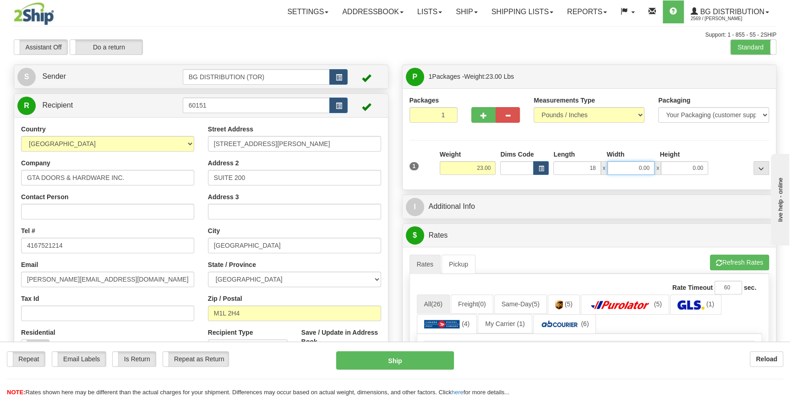
type input "18.00"
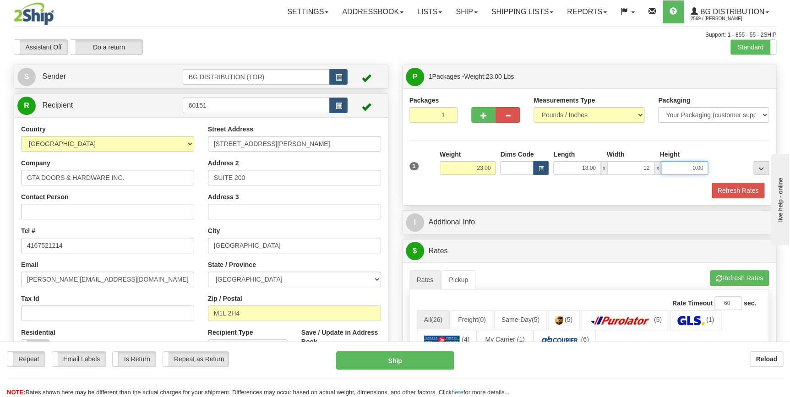
type input "12.00"
type input "18.00"
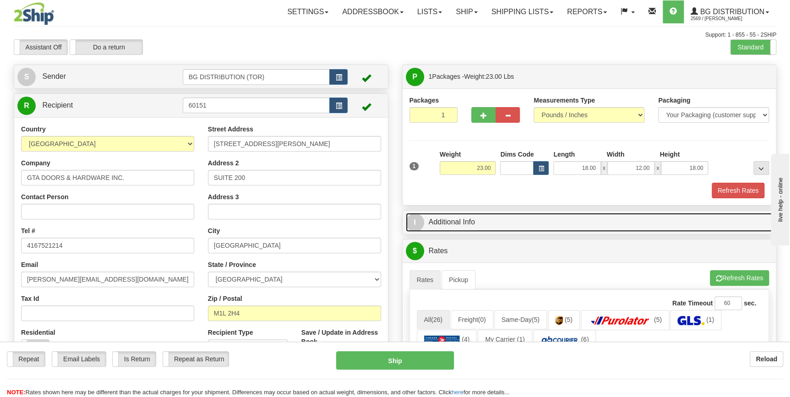
click at [496, 219] on link "I Additional Info" at bounding box center [590, 222] width 368 height 19
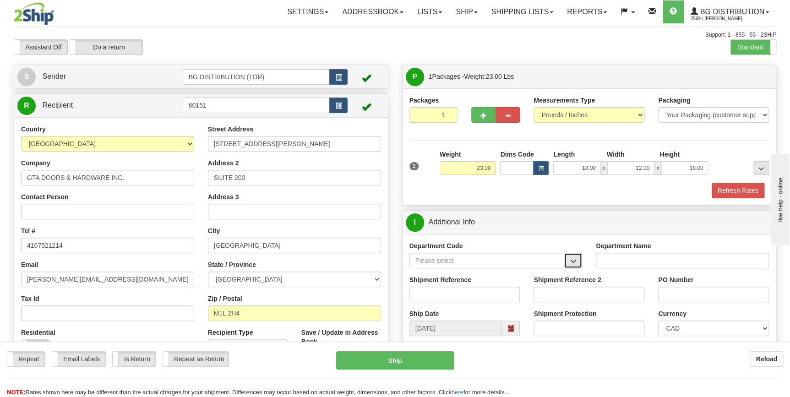
click at [571, 261] on span "button" at bounding box center [573, 261] width 6 height 6
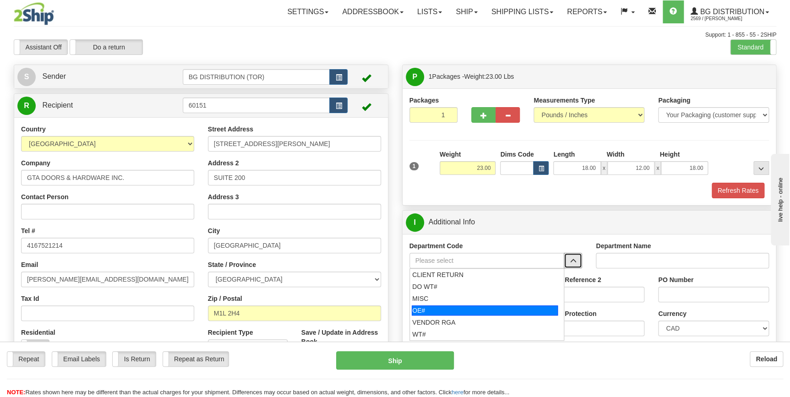
click at [476, 313] on div "OE#" at bounding box center [485, 311] width 146 height 10
type input "OE#"
type input "ORDERS"
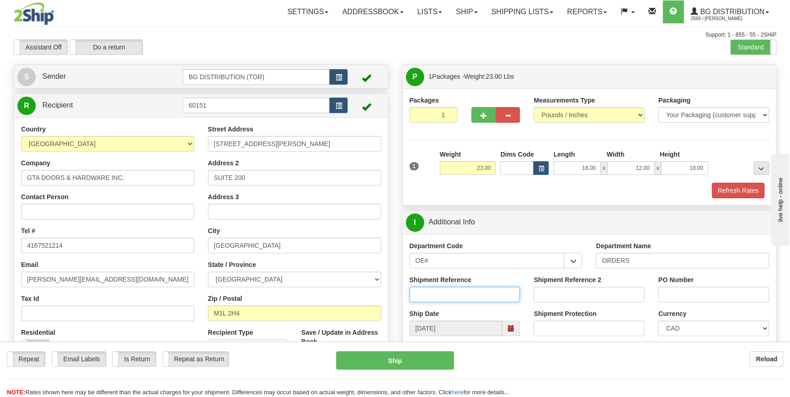
click at [459, 288] on input "Shipment Reference" at bounding box center [465, 295] width 111 height 16
type input "70184162-00"
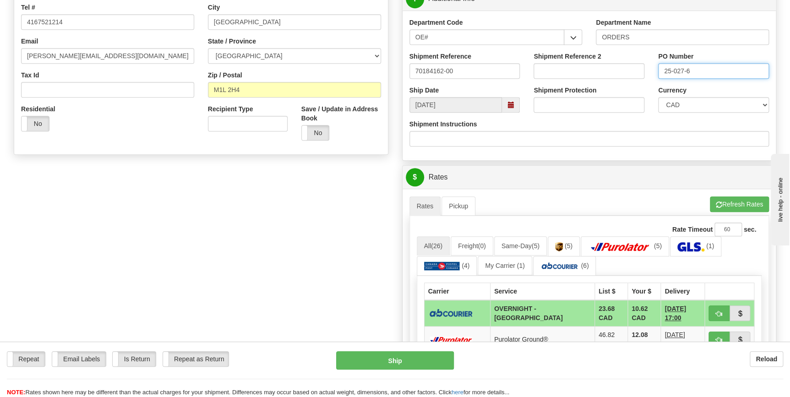
scroll to position [208, 0]
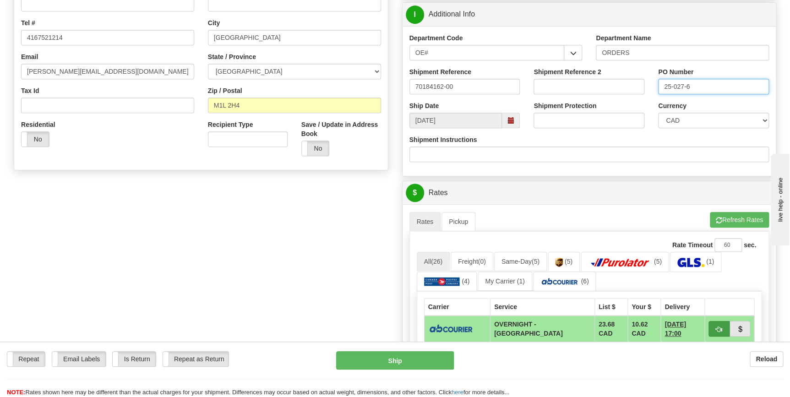
type input "25-027-6"
click at [717, 328] on span "button" at bounding box center [719, 330] width 6 height 6
type input "4"
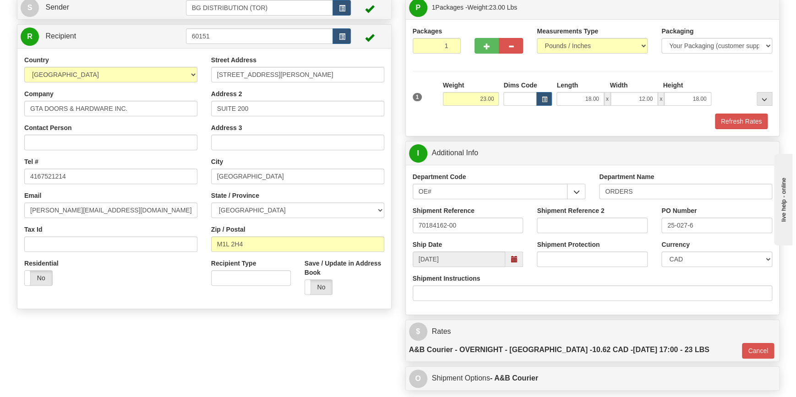
scroll to position [125, 0]
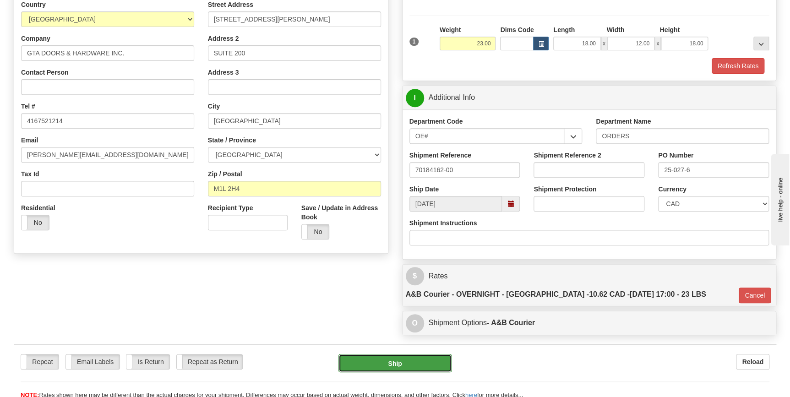
click at [399, 354] on button "Ship" at bounding box center [395, 363] width 113 height 18
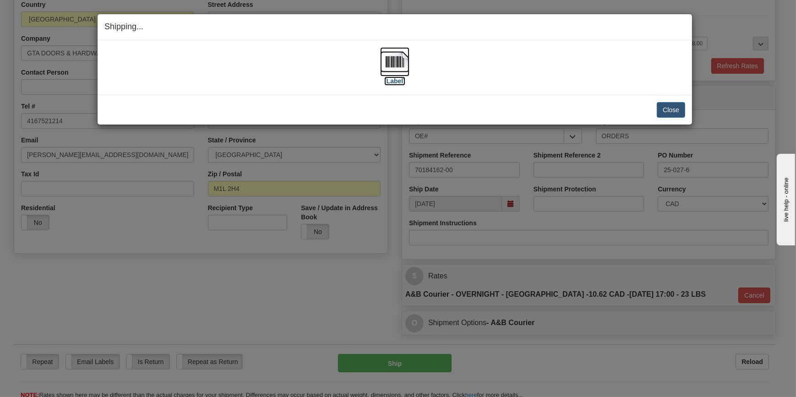
click at [393, 65] on img at bounding box center [394, 61] width 29 height 29
click at [664, 105] on button "Close" at bounding box center [671, 110] width 28 height 16
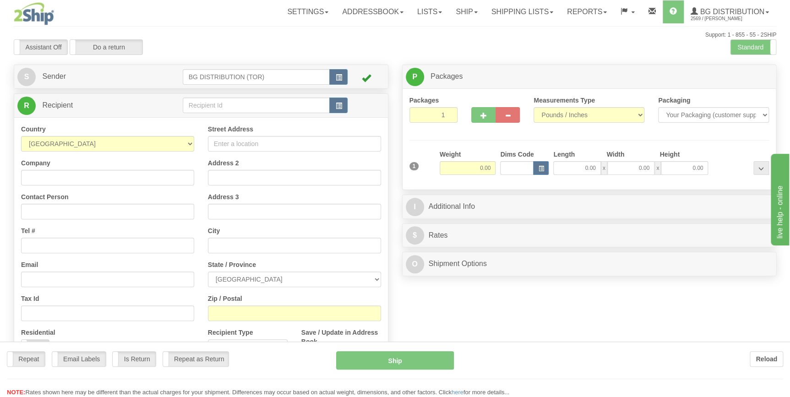
click at [240, 107] on div at bounding box center [395, 198] width 790 height 397
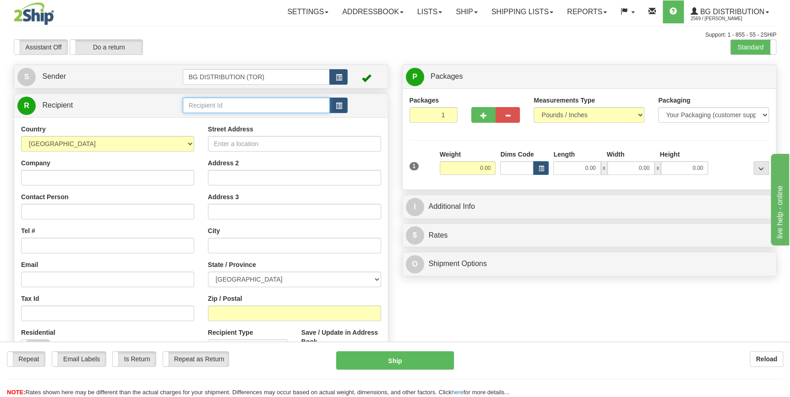
click at [238, 107] on input "text" at bounding box center [257, 106] width 148 height 16
click at [236, 117] on div "60040" at bounding box center [254, 120] width 138 height 10
type input "60040"
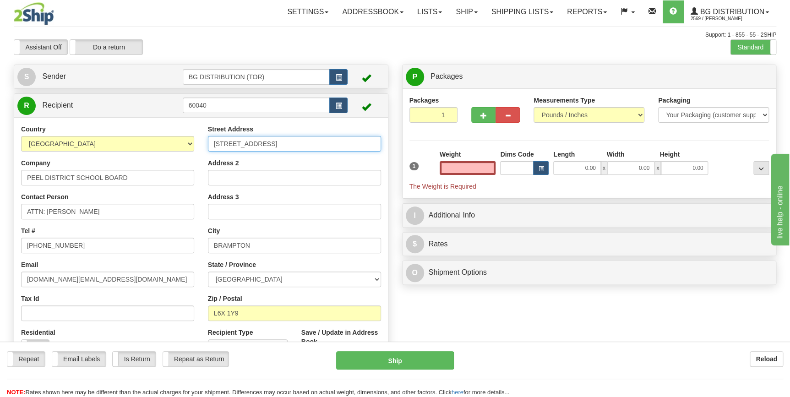
type input "0.00"
drag, startPoint x: 294, startPoint y: 143, endPoint x: 204, endPoint y: 142, distance: 89.8
click at [204, 142] on div "Street Address 24 HOLTBY AVENUE Address 2 Address 3 City BRAMPTON State / Provi…" at bounding box center [294, 248] width 187 height 247
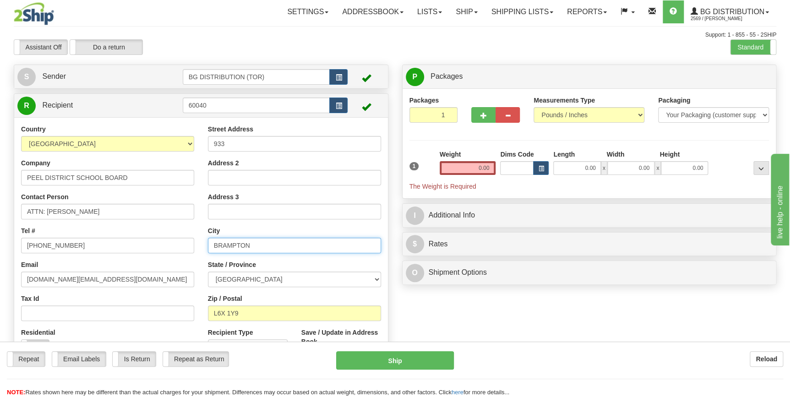
drag, startPoint x: 284, startPoint y: 249, endPoint x: 266, endPoint y: 248, distance: 17.9
click at [266, 248] on input "BRAMPTON" at bounding box center [294, 246] width 173 height 16
drag, startPoint x: 289, startPoint y: 244, endPoint x: 176, endPoint y: 230, distance: 113.1
click at [176, 230] on div "Country [GEOGRAPHIC_DATA] [GEOGRAPHIC_DATA] [GEOGRAPHIC_DATA] [GEOGRAPHIC_DATA]…" at bounding box center [201, 248] width 374 height 247
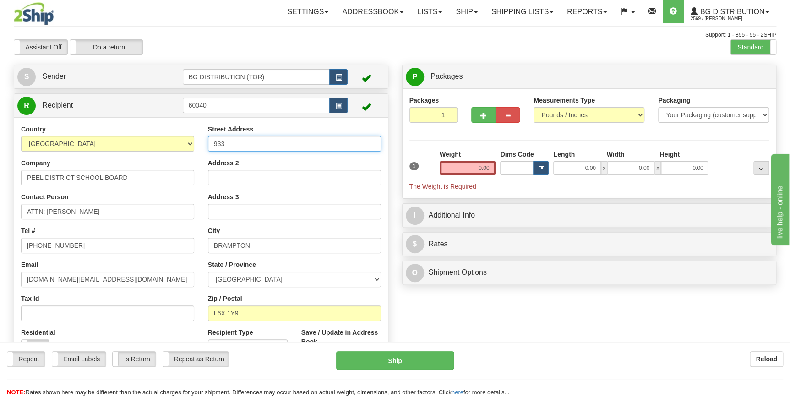
click at [244, 147] on input "933" at bounding box center [294, 144] width 173 height 16
type input "933 CENTRAL PARKWAY"
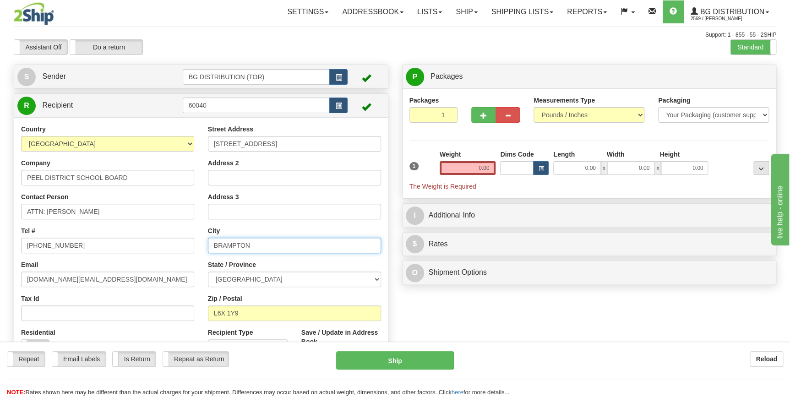
click at [266, 247] on input "BRAMPTON" at bounding box center [294, 246] width 173 height 16
drag, startPoint x: 266, startPoint y: 247, endPoint x: 196, endPoint y: 242, distance: 70.3
click at [196, 242] on div "Country [GEOGRAPHIC_DATA] [GEOGRAPHIC_DATA] [GEOGRAPHIC_DATA] [GEOGRAPHIC_DATA]…" at bounding box center [201, 248] width 374 height 247
type input "MISSISAUGA"
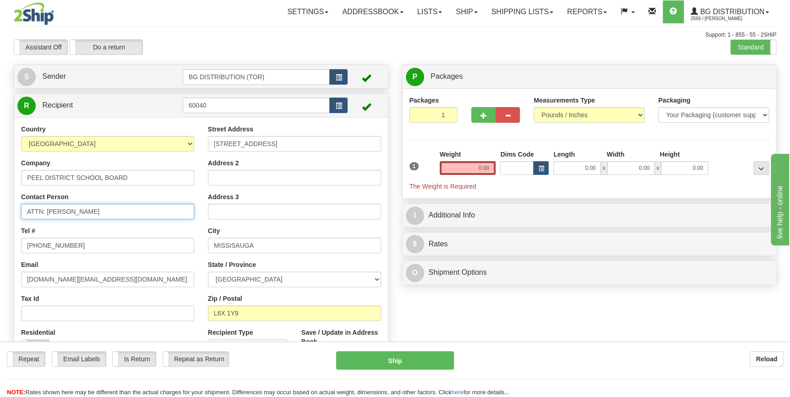
click at [137, 210] on input "ATTN: [PERSON_NAME]" at bounding box center [107, 212] width 173 height 16
drag, startPoint x: 137, startPoint y: 210, endPoint x: 56, endPoint y: 209, distance: 80.7
click at [56, 209] on input "ATTN: [PERSON_NAME]" at bounding box center [107, 212] width 173 height 16
type input "ATTN: STEEVE DUZ"
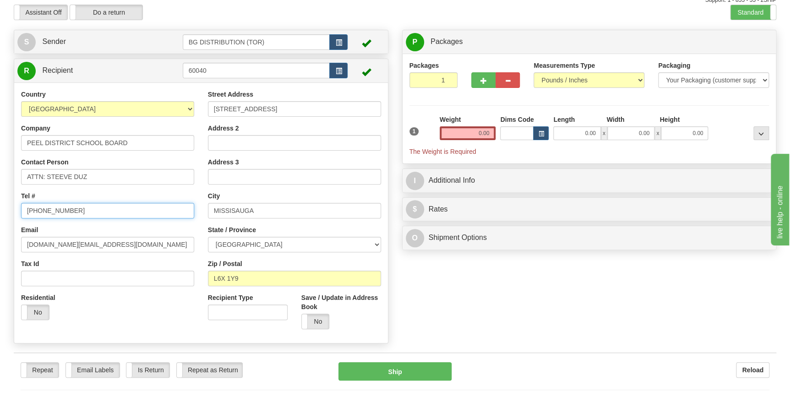
scroll to position [83, 0]
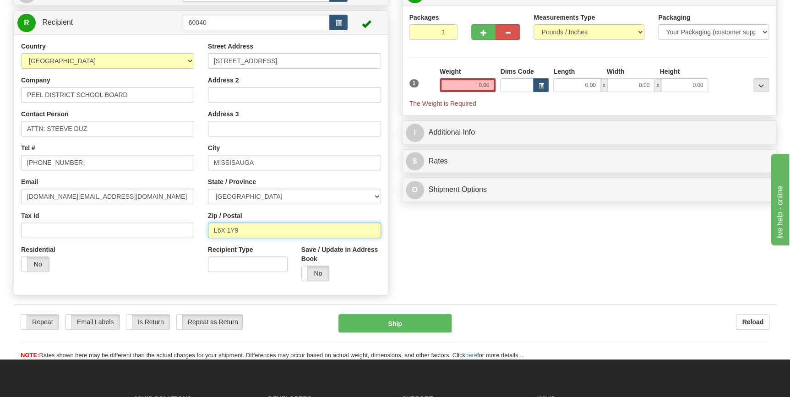
drag, startPoint x: 288, startPoint y: 233, endPoint x: 157, endPoint y: 229, distance: 131.1
click at [157, 229] on div "Country [GEOGRAPHIC_DATA] [GEOGRAPHIC_DATA] [GEOGRAPHIC_DATA] [GEOGRAPHIC_DATA]…" at bounding box center [201, 165] width 374 height 247
type input "L5C2T9"
drag, startPoint x: 609, startPoint y: 229, endPoint x: 521, endPoint y: 108, distance: 149.6
click at [605, 216] on div "Create a label for the return Create Pickup Without Label S" at bounding box center [395, 141] width 777 height 318
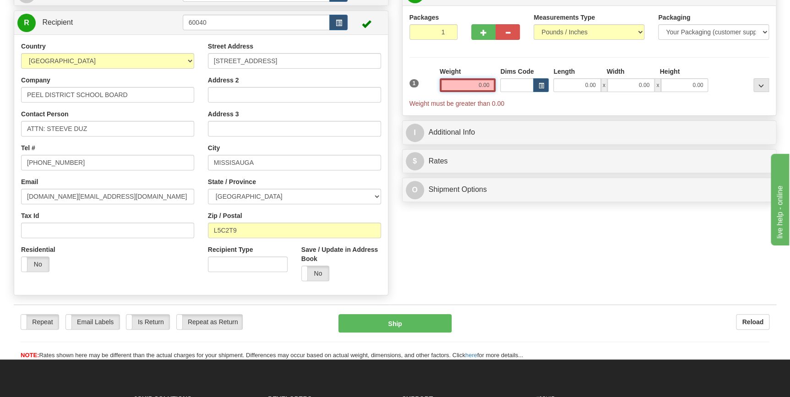
drag, startPoint x: 477, startPoint y: 80, endPoint x: 503, endPoint y: 82, distance: 26.2
click at [503, 82] on div "1 Weight 0.00 Dims Code 0.00" at bounding box center [589, 87] width 365 height 41
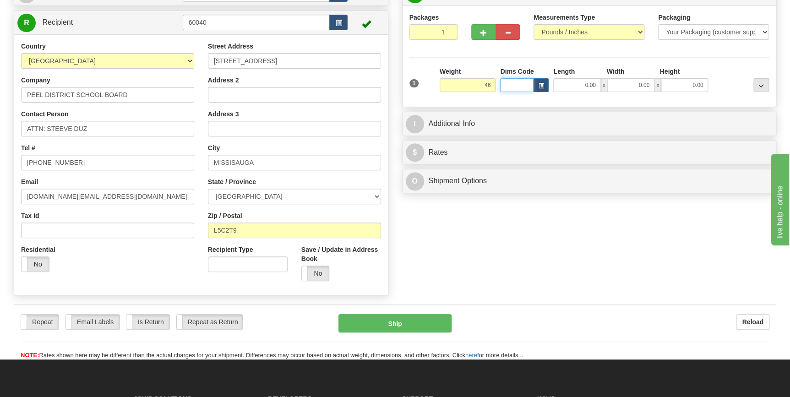
type input "46.00"
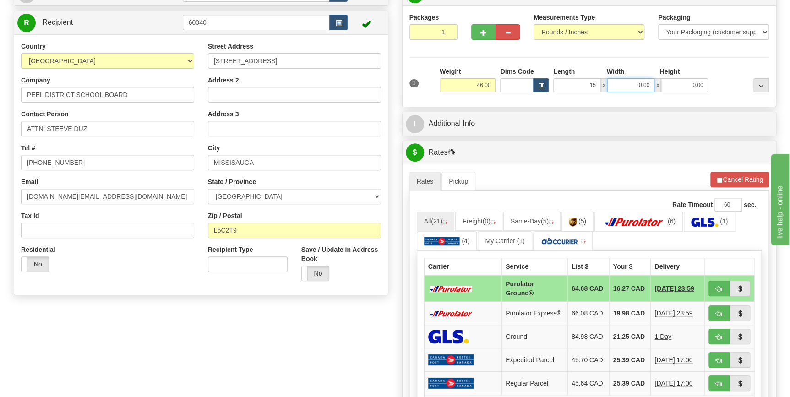
type input "15.00"
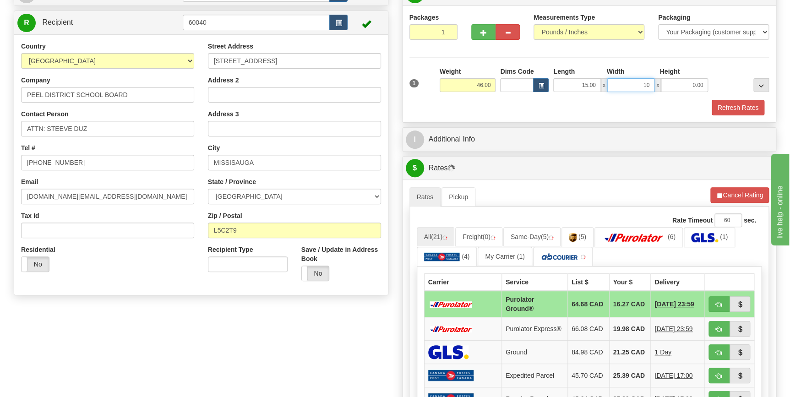
type input "10.00"
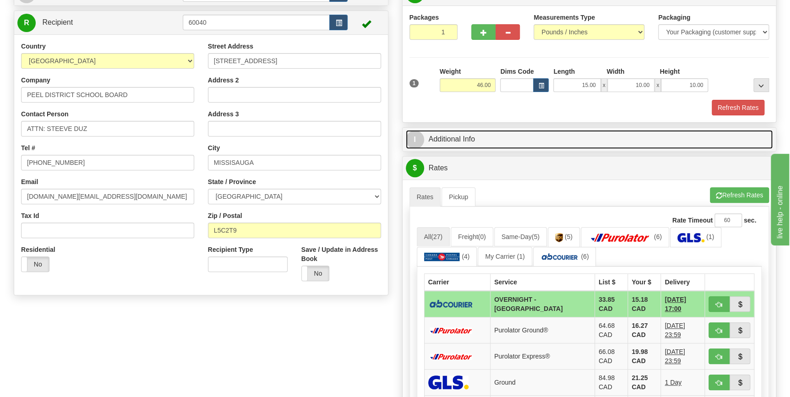
click at [475, 130] on link "I Additional Info" at bounding box center [590, 139] width 368 height 19
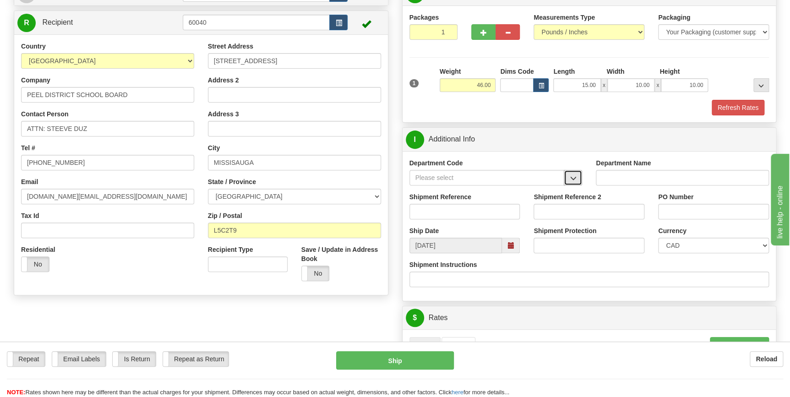
click at [576, 176] on span "button" at bounding box center [573, 179] width 6 height 6
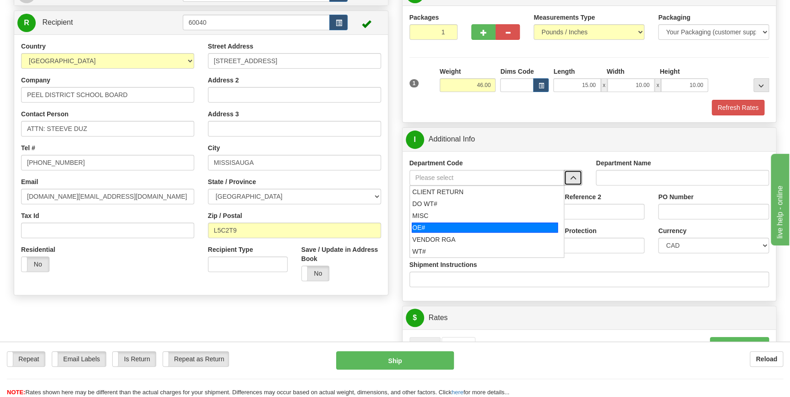
click at [468, 223] on div "OE#" at bounding box center [485, 228] width 146 height 10
type input "OE#"
type input "ORDERS"
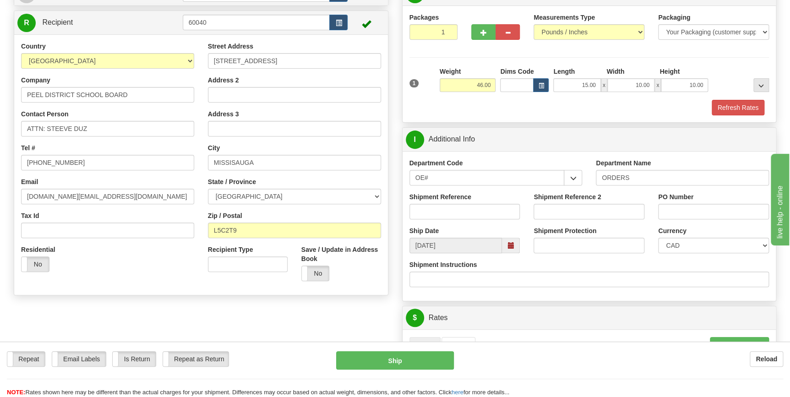
click at [447, 219] on div "Shipment Reference" at bounding box center [465, 209] width 125 height 34
click at [457, 212] on input "Shipment Reference" at bounding box center [465, 212] width 111 height 16
type input "70184146-00"
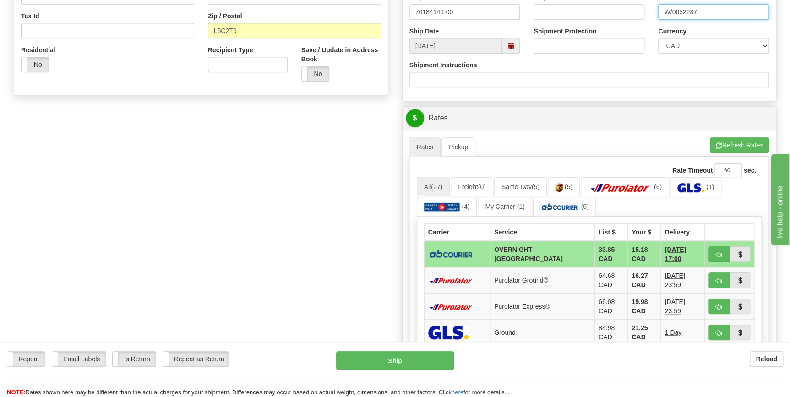
scroll to position [291, 0]
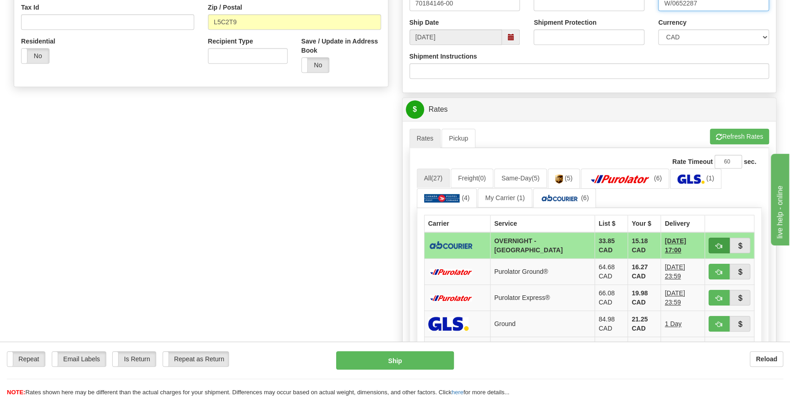
type input "W/0652287"
click at [719, 245] on span "button" at bounding box center [719, 246] width 6 height 6
type input "4"
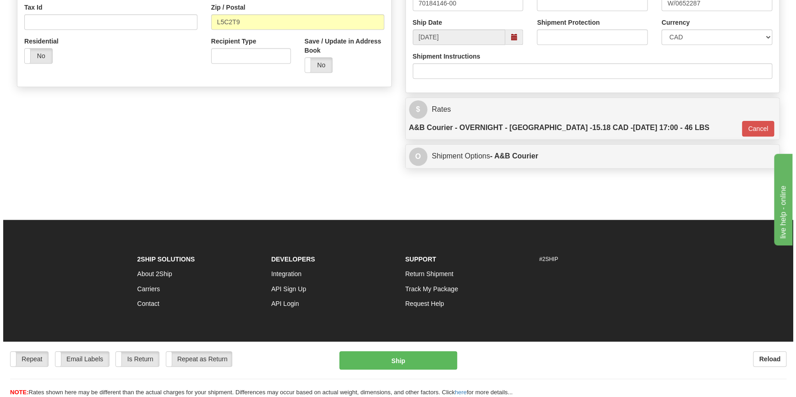
scroll to position [287, 0]
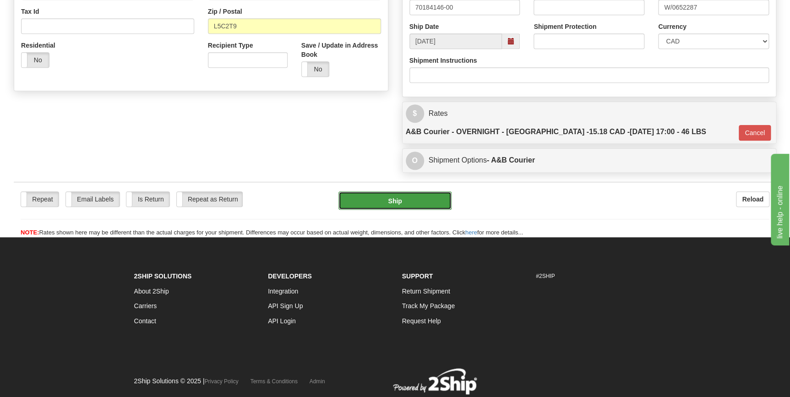
click at [398, 192] on button "Ship" at bounding box center [395, 201] width 113 height 18
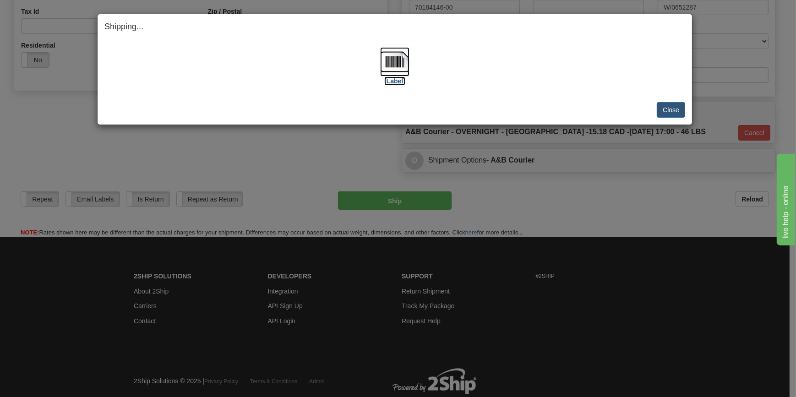
click at [396, 59] on img at bounding box center [394, 61] width 29 height 29
click at [663, 114] on button "Close" at bounding box center [671, 110] width 28 height 16
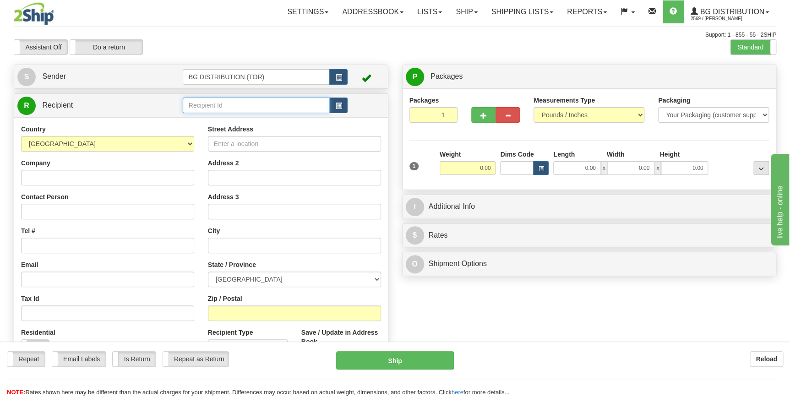
click at [225, 106] on input "text" at bounding box center [257, 106] width 148 height 16
click at [233, 124] on div "60040" at bounding box center [254, 120] width 138 height 10
type input "60040"
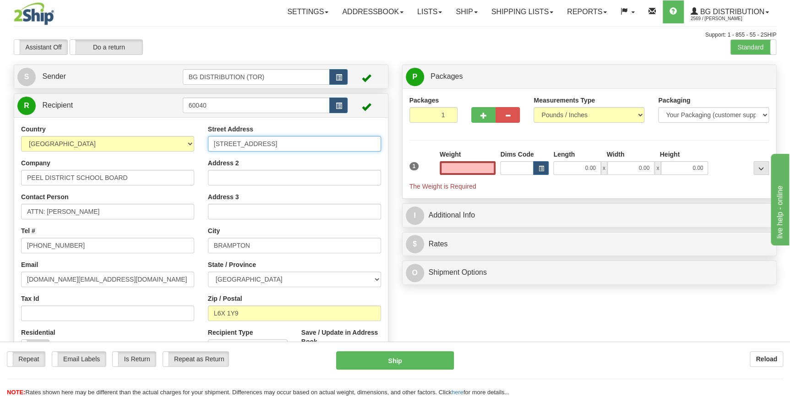
type input "0.00"
drag, startPoint x: 287, startPoint y: 141, endPoint x: 119, endPoint y: 139, distance: 168.2
click at [119, 139] on div "Country [GEOGRAPHIC_DATA] [GEOGRAPHIC_DATA] [GEOGRAPHIC_DATA] [GEOGRAPHIC_DATA]…" at bounding box center [201, 248] width 374 height 247
type input "933"
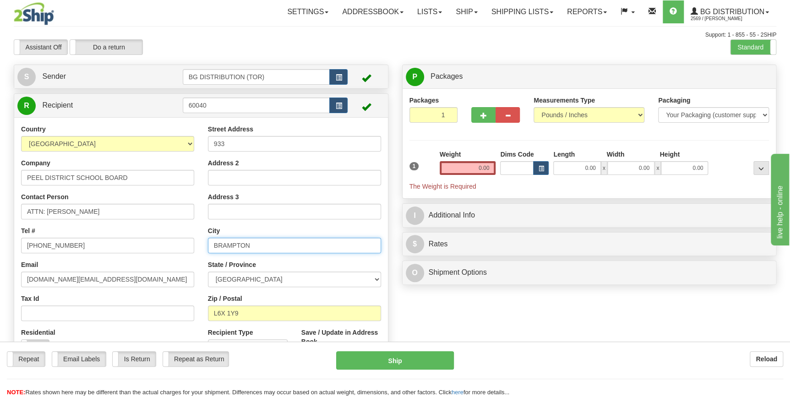
drag, startPoint x: 280, startPoint y: 251, endPoint x: 208, endPoint y: 249, distance: 72.0
click at [208, 249] on input "BRAMPTON" at bounding box center [294, 246] width 173 height 16
type input "M"
type input "N"
type input "[GEOGRAPHIC_DATA]"
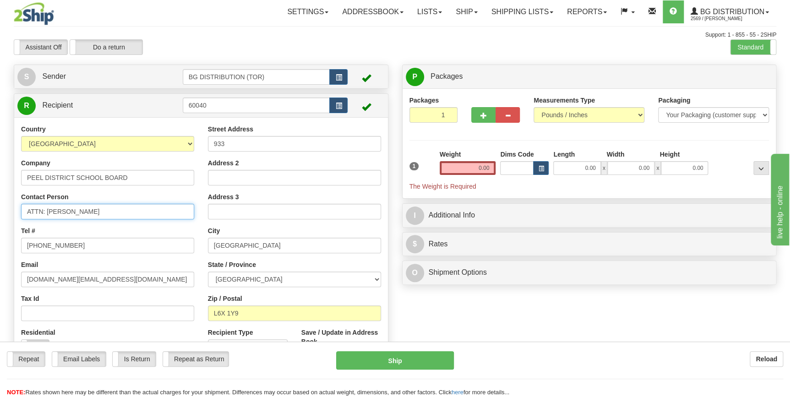
drag, startPoint x: 132, startPoint y: 206, endPoint x: 47, endPoint y: 205, distance: 84.3
click at [47, 205] on input "ATTN: [PERSON_NAME]" at bounding box center [107, 212] width 173 height 16
type input "ATTN: STEEVE DUZ"
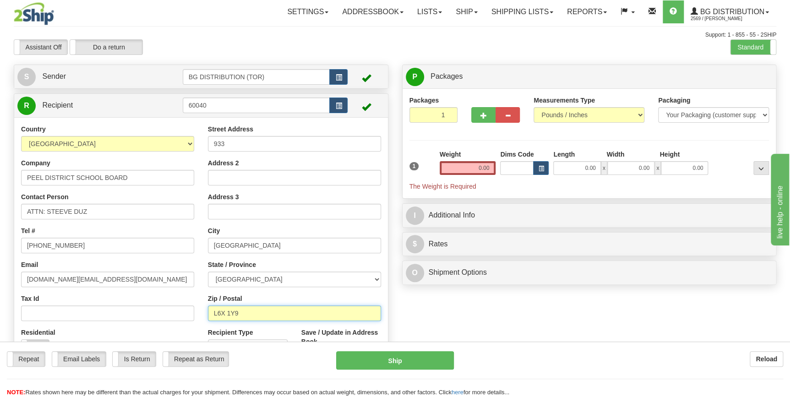
drag, startPoint x: 268, startPoint y: 312, endPoint x: 145, endPoint y: 302, distance: 123.2
click at [145, 302] on div "Country [GEOGRAPHIC_DATA] [GEOGRAPHIC_DATA] [GEOGRAPHIC_DATA] [GEOGRAPHIC_DATA]…" at bounding box center [201, 248] width 374 height 247
type input "L5C2T9"
drag, startPoint x: 462, startPoint y: 173, endPoint x: 501, endPoint y: 171, distance: 39.0
click at [501, 171] on div "1 Weight 0.00 Dims Code 0.00" at bounding box center [589, 170] width 365 height 41
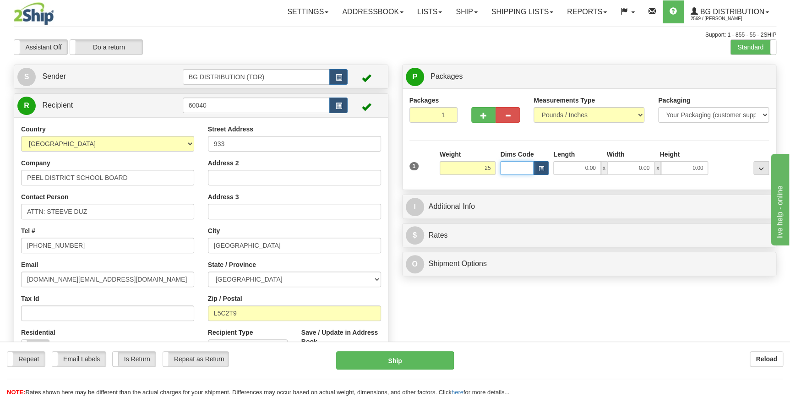
type input "25.00"
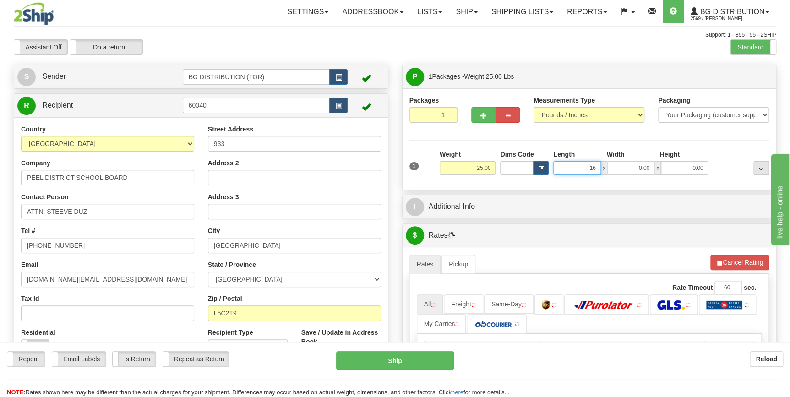
type input "16.00"
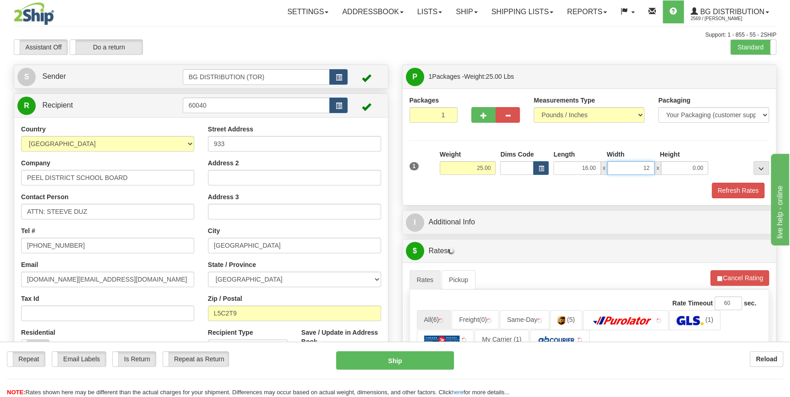
type input "12.00"
type input "9.00"
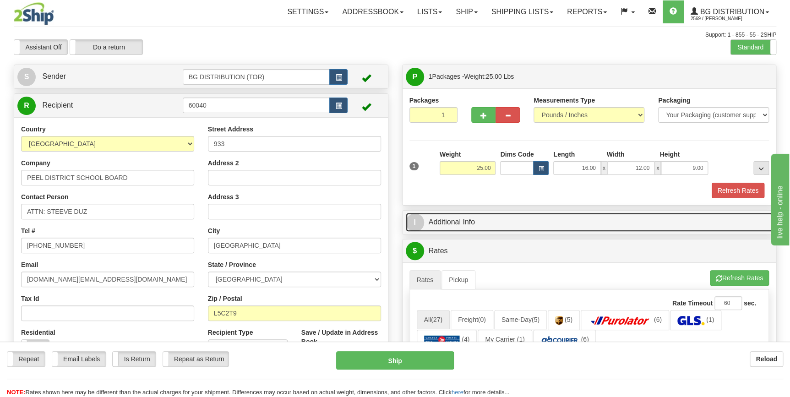
drag, startPoint x: 486, startPoint y: 224, endPoint x: 505, endPoint y: 236, distance: 22.8
click at [486, 224] on link "I Additional Info" at bounding box center [590, 222] width 368 height 19
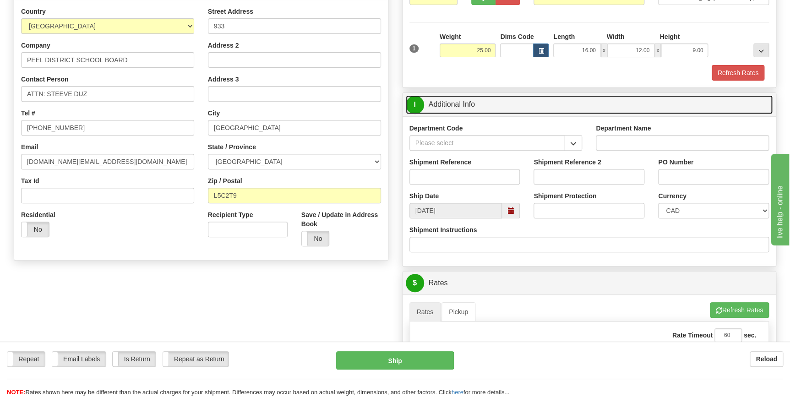
scroll to position [125, 0]
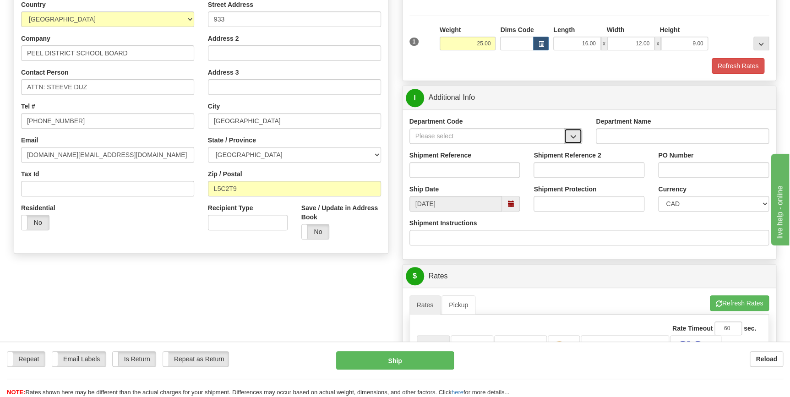
click at [574, 138] on span "button" at bounding box center [573, 137] width 6 height 6
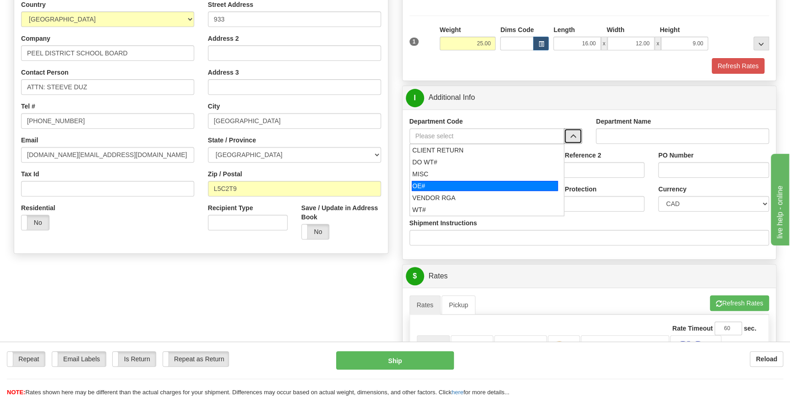
click at [487, 181] on div "OE#" at bounding box center [485, 186] width 146 height 10
type input "OE#"
type input "ORDERS"
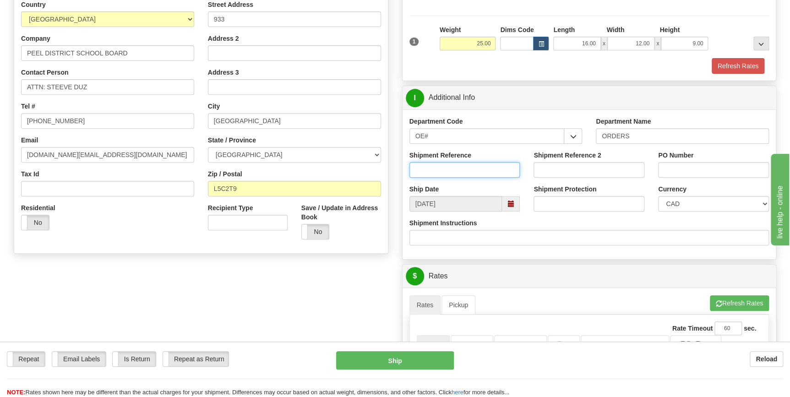
click at [444, 169] on input "Shipment Reference" at bounding box center [465, 170] width 111 height 16
type input "70184143-00"
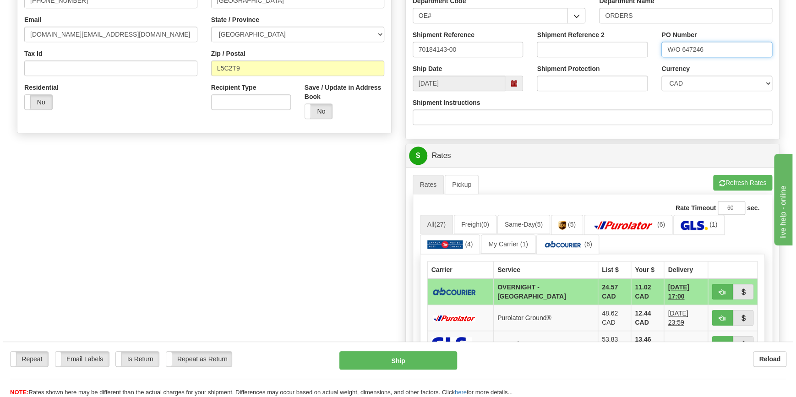
scroll to position [250, 0]
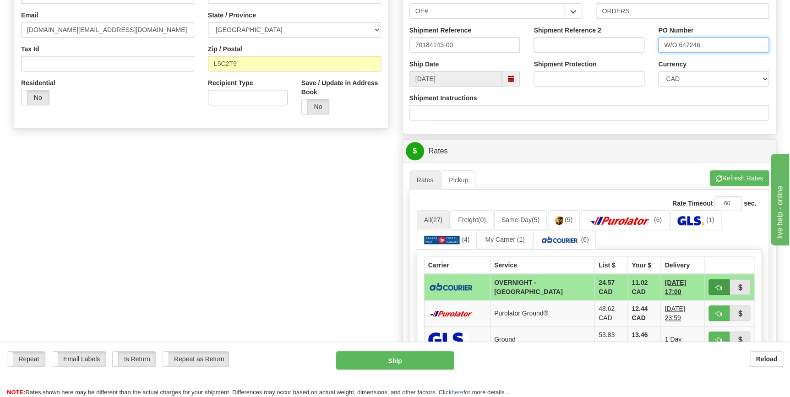
type input "W/O 647246"
click at [717, 288] on span "button" at bounding box center [719, 288] width 6 height 6
type input "4"
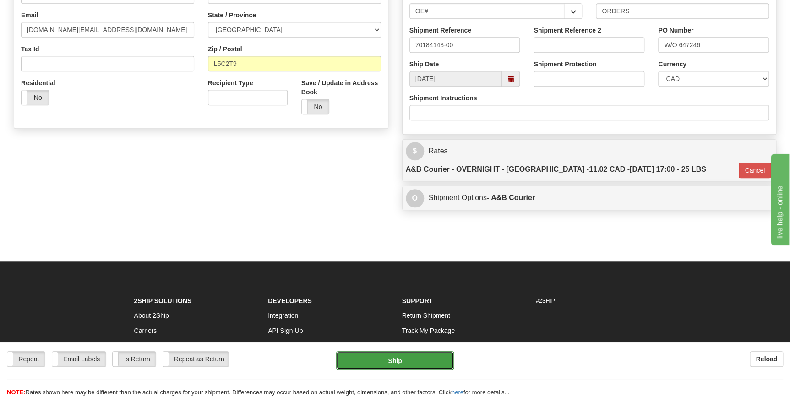
click at [404, 360] on button "Ship" at bounding box center [395, 360] width 118 height 18
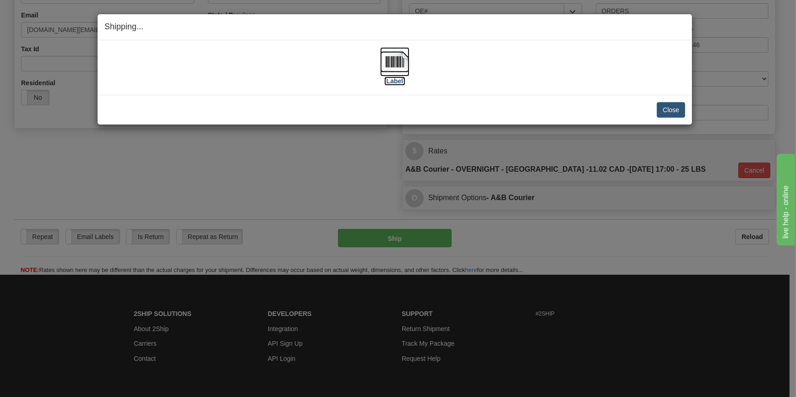
click at [400, 66] on img at bounding box center [394, 61] width 29 height 29
click at [671, 104] on button "Close" at bounding box center [671, 110] width 28 height 16
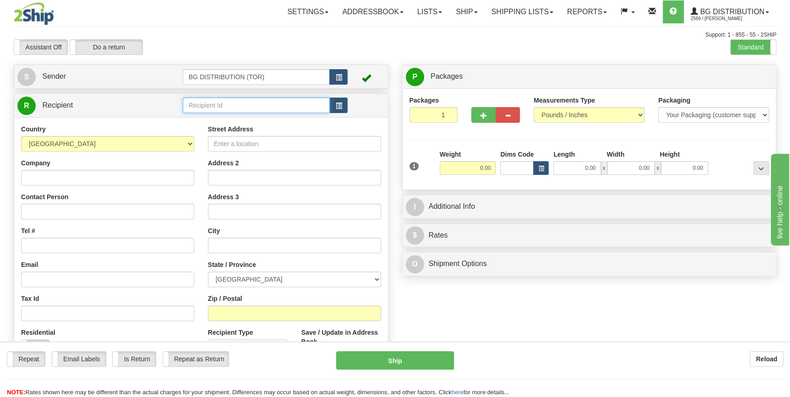
click at [211, 102] on input "text" at bounding box center [257, 106] width 148 height 16
click at [212, 114] on li "60040" at bounding box center [256, 120] width 147 height 12
type input "60040"
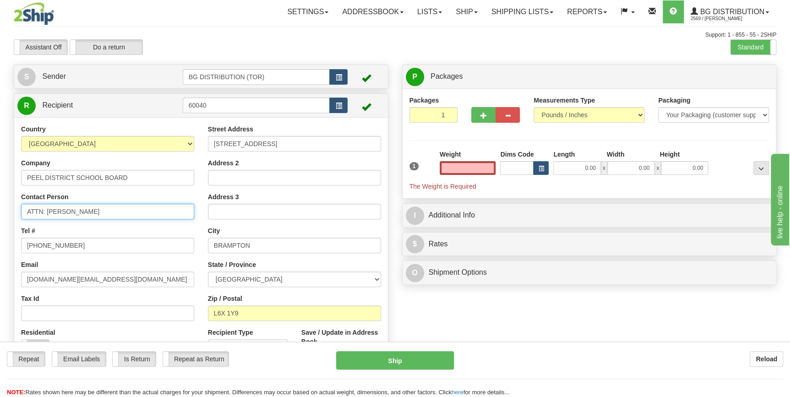
type input "0.00"
drag, startPoint x: 133, startPoint y: 210, endPoint x: 46, endPoint y: 209, distance: 87.1
click at [46, 209] on input "ATTN: [PERSON_NAME]" at bounding box center [107, 212] width 173 height 16
type input "ATTN: STEEVE DUZ"
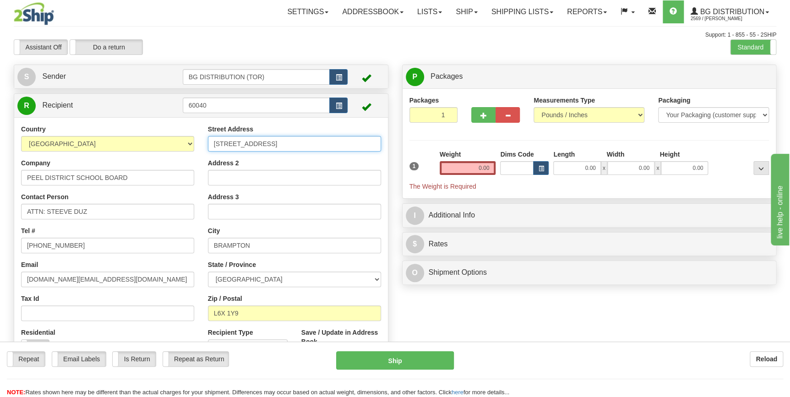
drag, startPoint x: 294, startPoint y: 145, endPoint x: 161, endPoint y: 141, distance: 132.9
click at [161, 141] on div "Country [GEOGRAPHIC_DATA] [GEOGRAPHIC_DATA] [GEOGRAPHIC_DATA] [GEOGRAPHIC_DATA]…" at bounding box center [201, 248] width 374 height 247
type input "933"
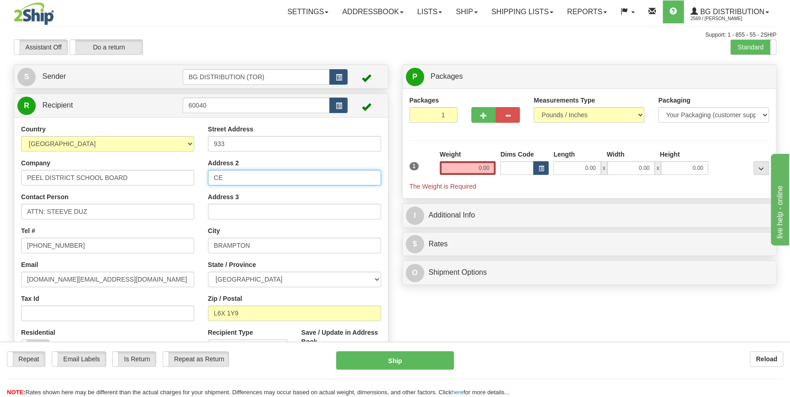
type input "C"
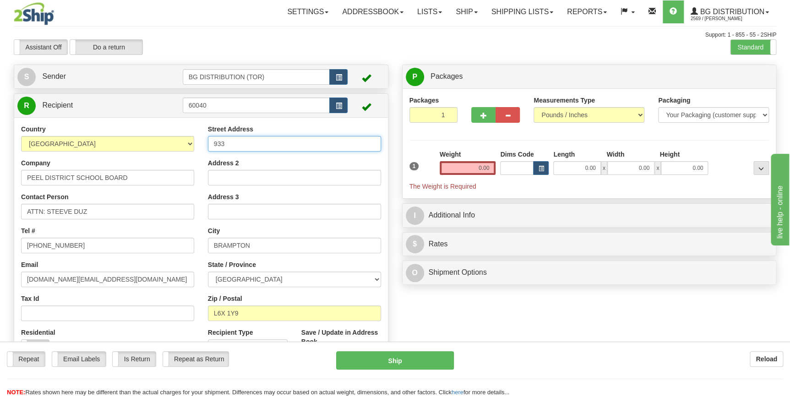
click at [263, 147] on input "933" at bounding box center [294, 144] width 173 height 16
type input "[STREET_ADDRESS]"
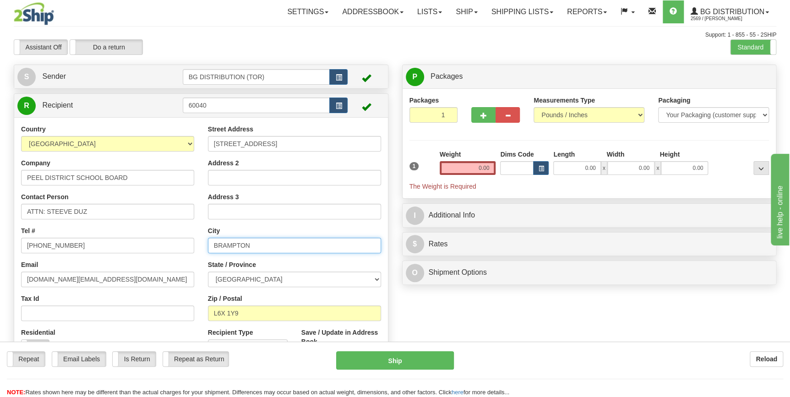
drag, startPoint x: 274, startPoint y: 249, endPoint x: 192, endPoint y: 246, distance: 82.1
click at [192, 246] on div "Country [GEOGRAPHIC_DATA] [GEOGRAPHIC_DATA] [GEOGRAPHIC_DATA] [GEOGRAPHIC_DATA]…" at bounding box center [201, 248] width 374 height 247
type input "[GEOGRAPHIC_DATA]"
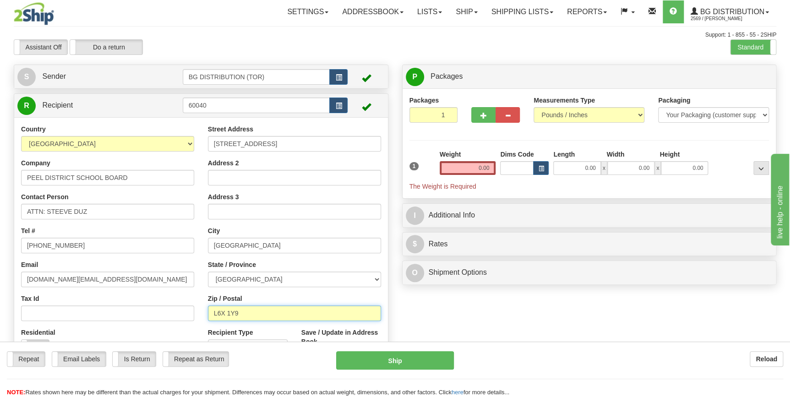
drag, startPoint x: 268, startPoint y: 312, endPoint x: 206, endPoint y: 312, distance: 61.9
click at [206, 312] on div "Street Address [STREET_ADDRESS] Address 2 Address 3 City [GEOGRAPHIC_DATA] Stat…" at bounding box center [294, 248] width 187 height 247
type input "L5C2T9"
drag, startPoint x: 468, startPoint y: 168, endPoint x: 503, endPoint y: 168, distance: 34.8
click at [503, 168] on div "1 Weight 0.00 Dims Code 0.00" at bounding box center [589, 170] width 365 height 41
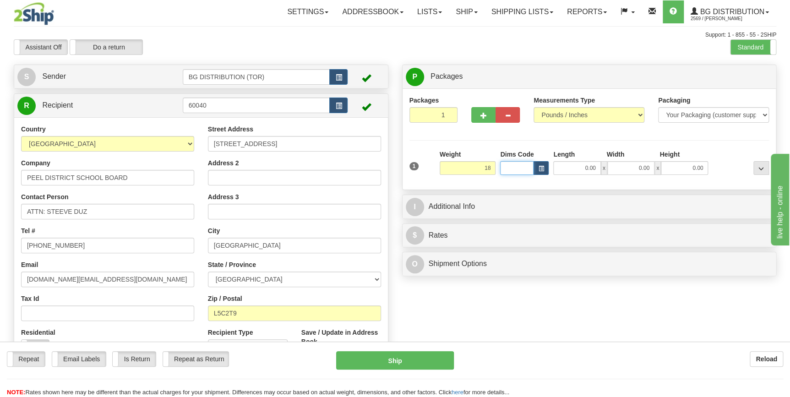
type input "18.00"
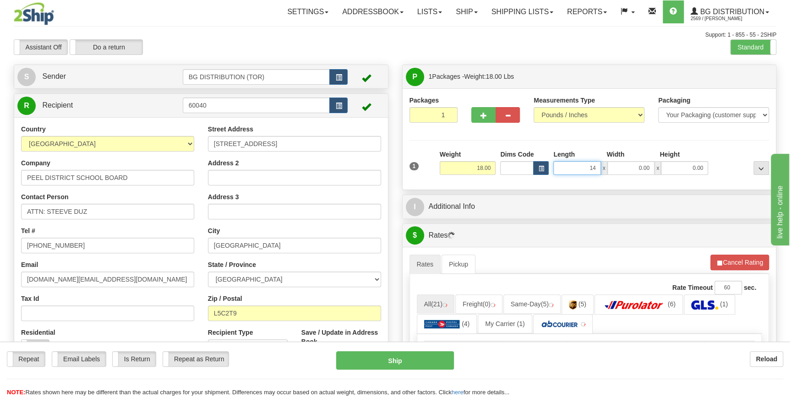
type input "14.00"
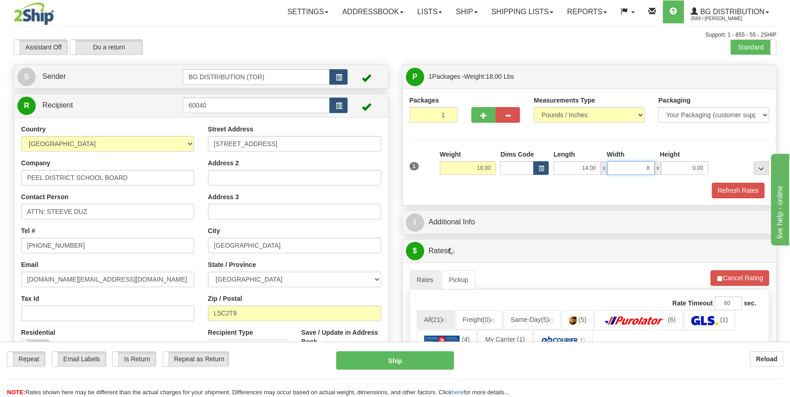
type input "8.00"
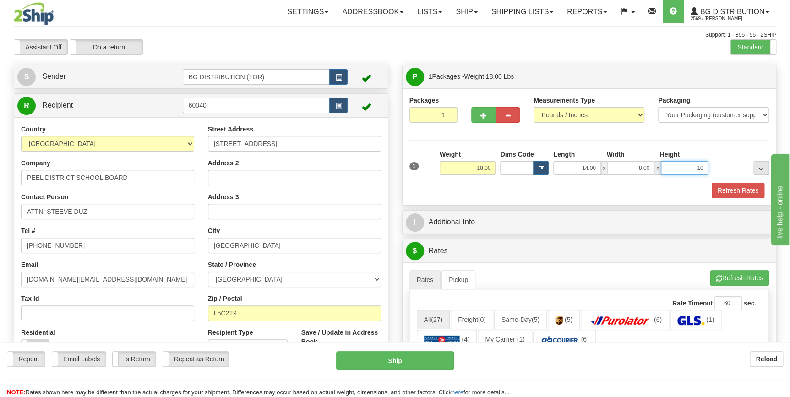
type input "10.00"
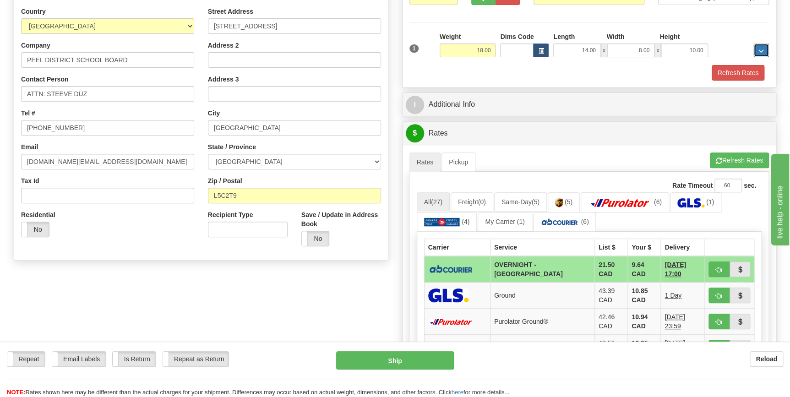
scroll to position [125, 0]
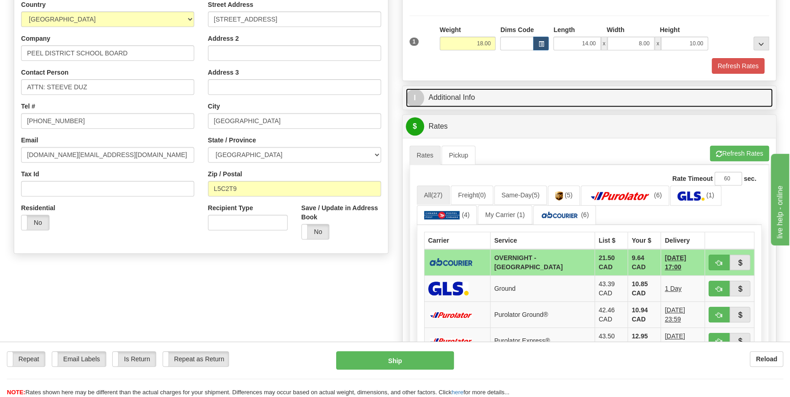
click at [486, 100] on link "I Additional Info" at bounding box center [590, 97] width 368 height 19
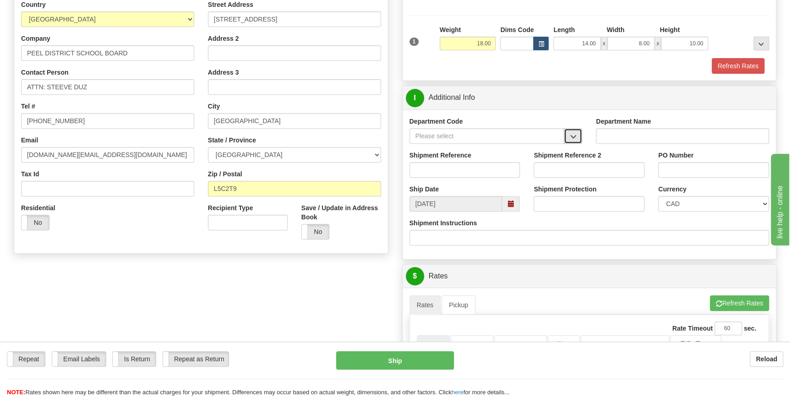
click at [568, 136] on button "button" at bounding box center [573, 136] width 18 height 16
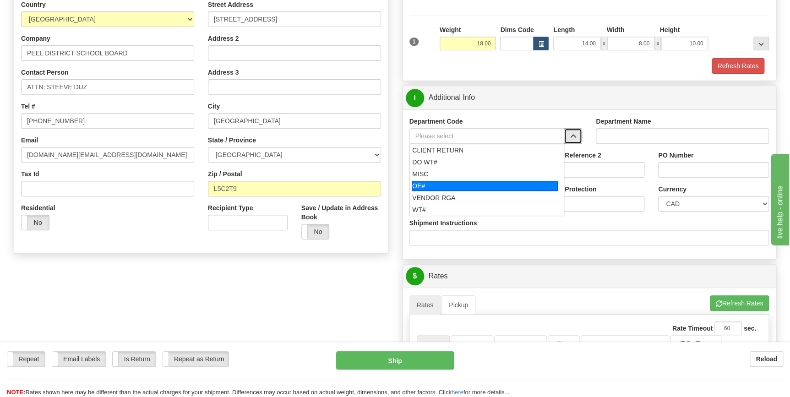
click at [499, 181] on div "OE#" at bounding box center [485, 186] width 146 height 10
type input "OE#"
type input "ORDERS"
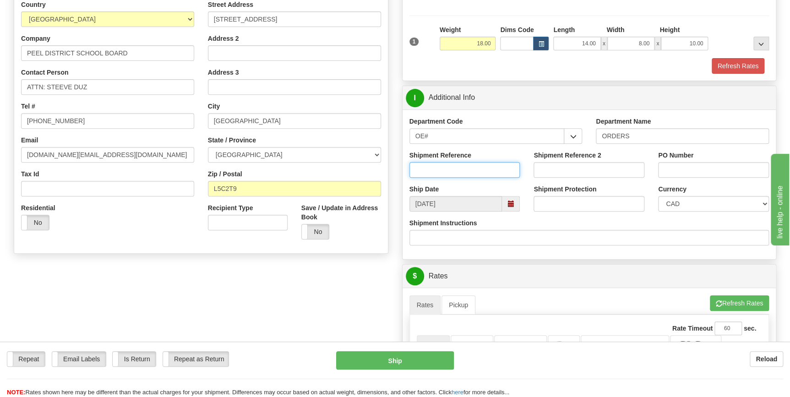
click at [462, 170] on input "Shipment Reference" at bounding box center [465, 170] width 111 height 16
type input "70184148-00"
type input "S"
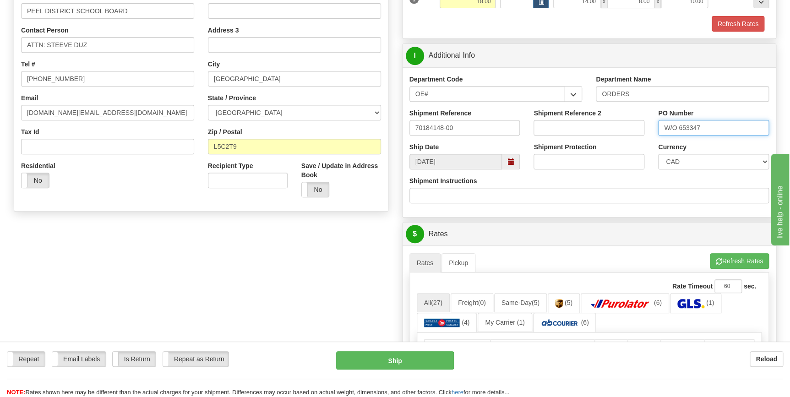
scroll to position [291, 0]
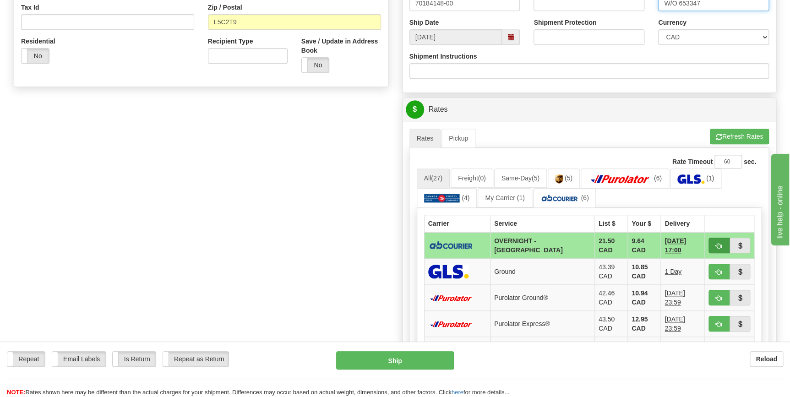
type input "W/O 653347"
click at [723, 248] on button "button" at bounding box center [719, 246] width 21 height 16
type input "4"
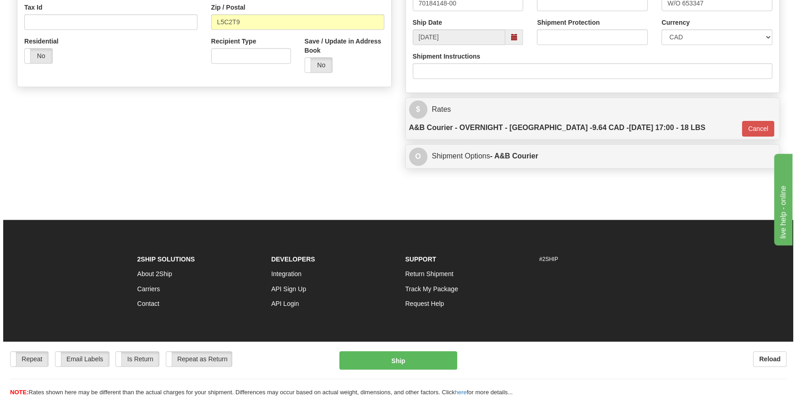
scroll to position [290, 0]
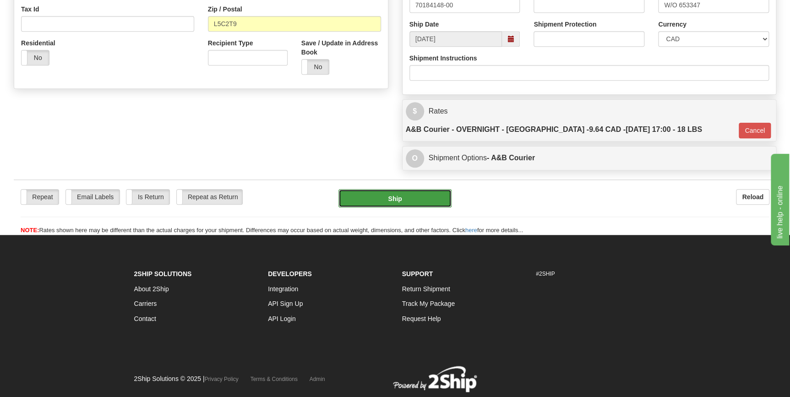
click at [399, 189] on button "Ship" at bounding box center [395, 198] width 113 height 18
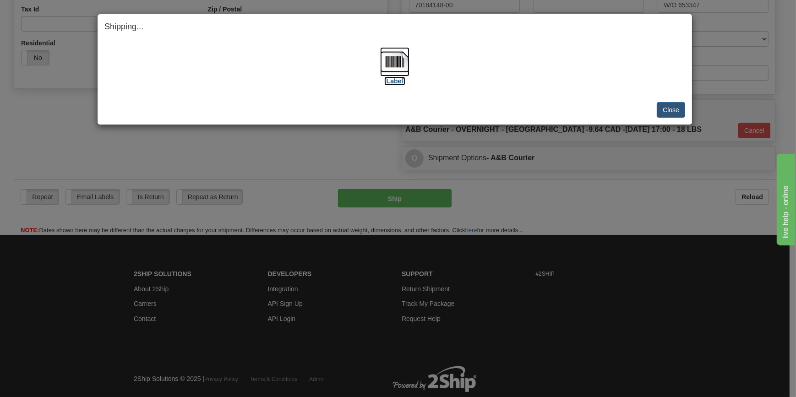
click at [395, 69] on img at bounding box center [394, 61] width 29 height 29
